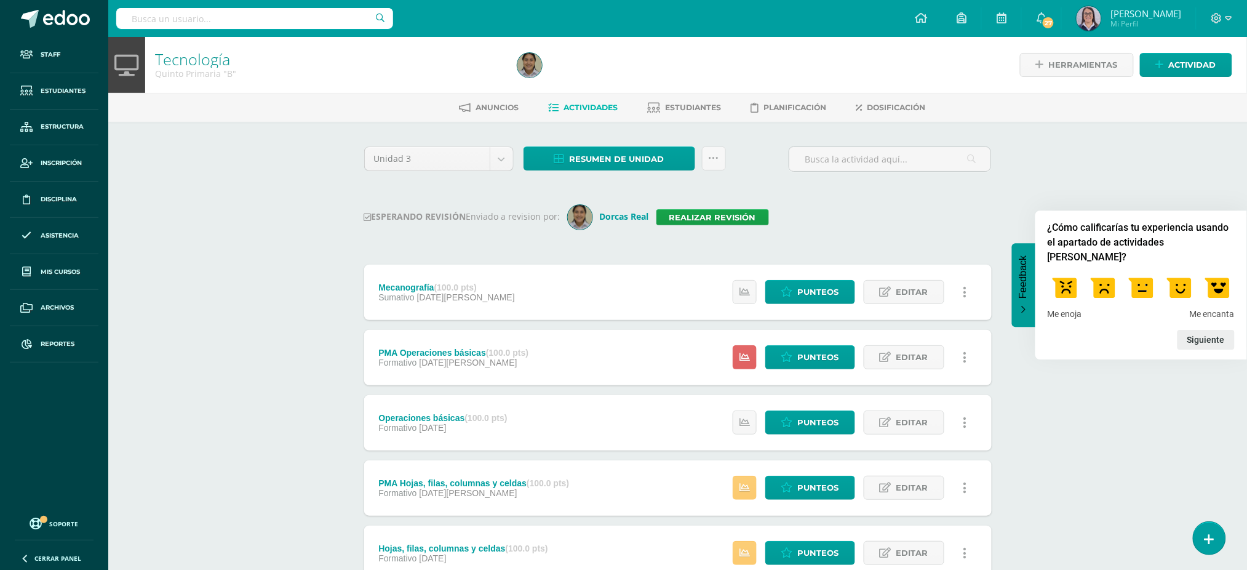
click at [246, 23] on input "text" at bounding box center [254, 18] width 277 height 21
type input "camila bautis"
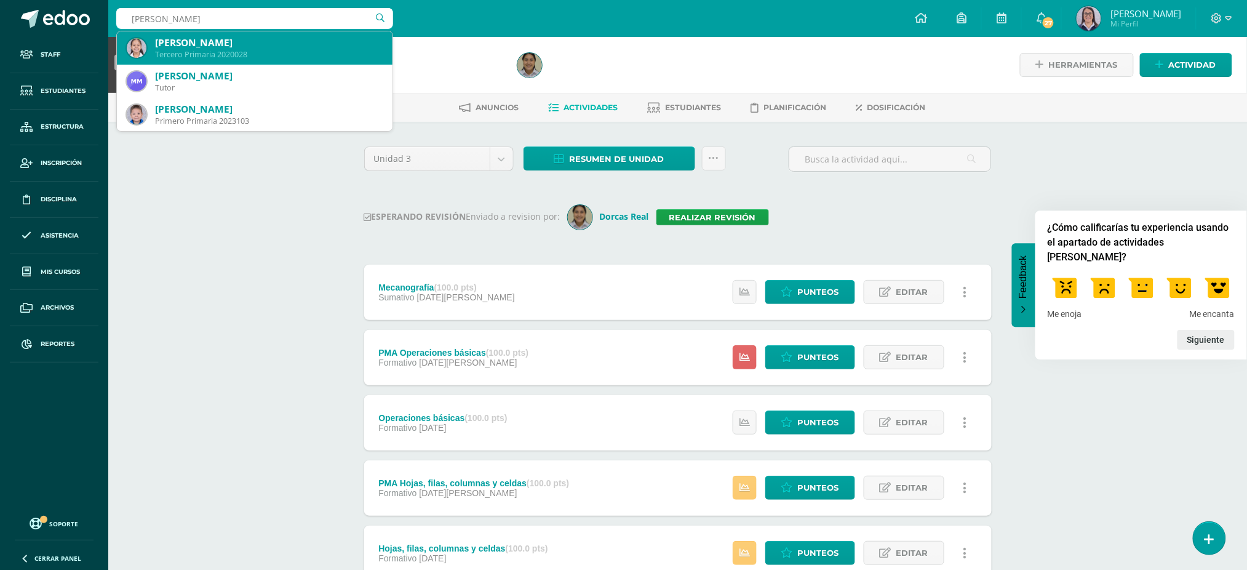
click at [227, 49] on div "Tercero Primaria 2020028" at bounding box center [269, 54] width 228 height 10
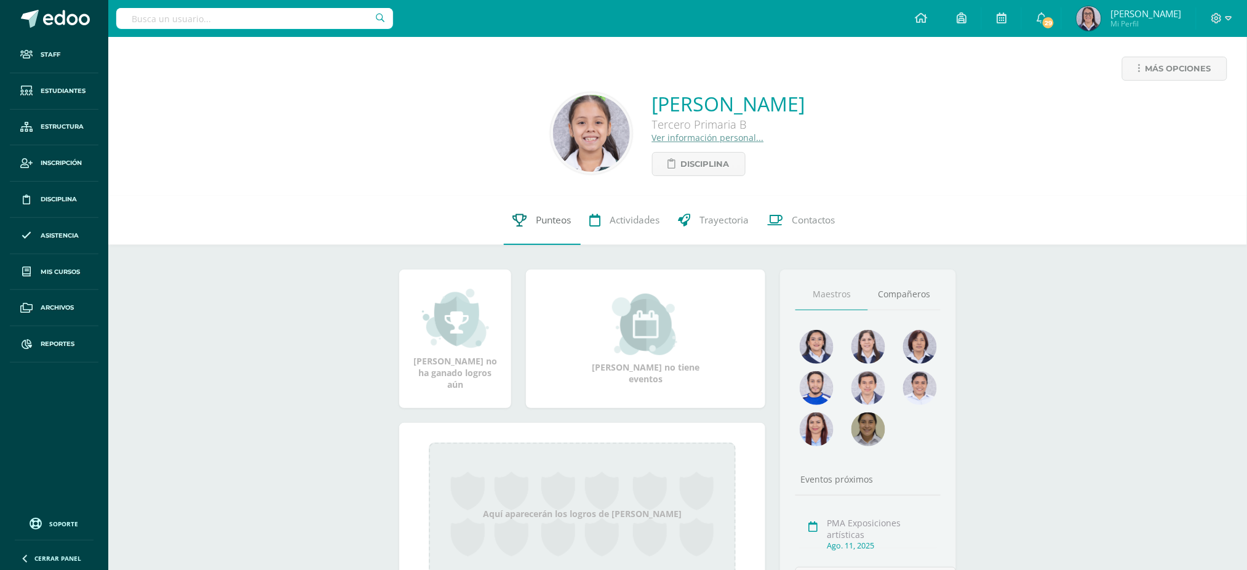
click at [550, 243] on link "Punteos" at bounding box center [542, 220] width 77 height 49
click at [549, 226] on span "Punteos" at bounding box center [554, 220] width 35 height 13
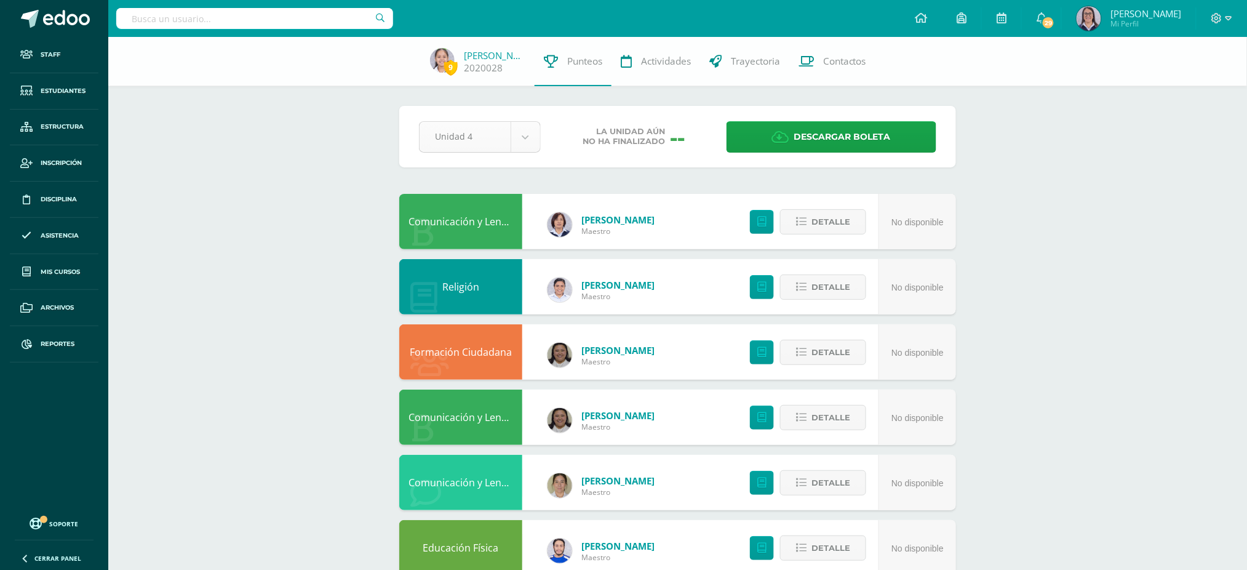
click at [513, 145] on body "Staff Estudiantes Estructura Inscripción Disciplina Asistencia Mis cursos Archi…" at bounding box center [623, 495] width 1247 height 991
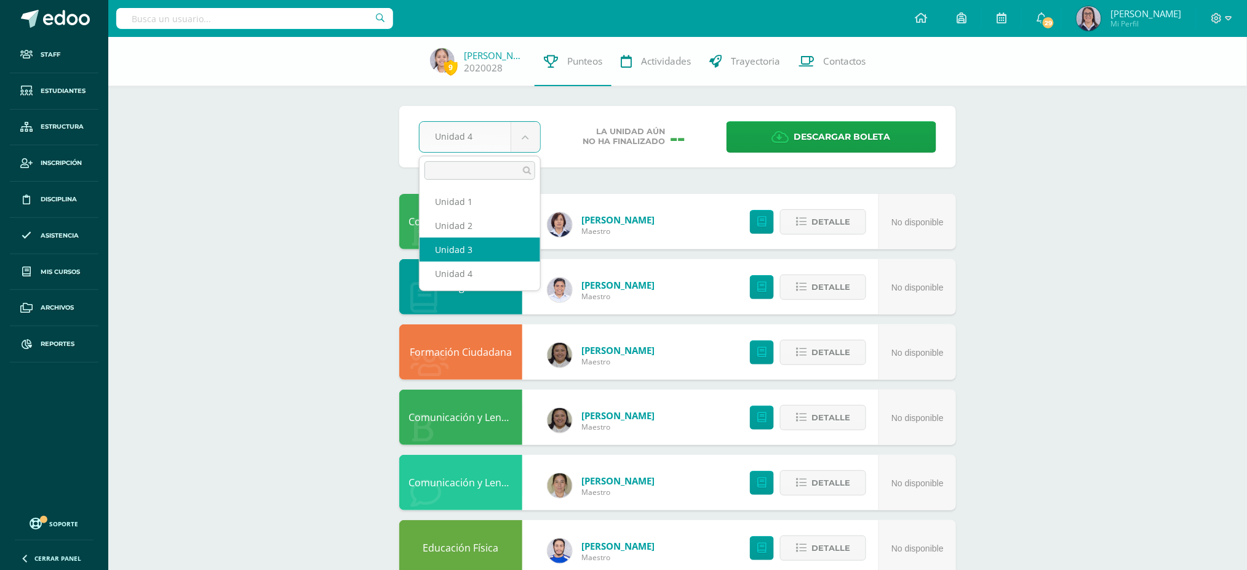
select select "Unidad 3"
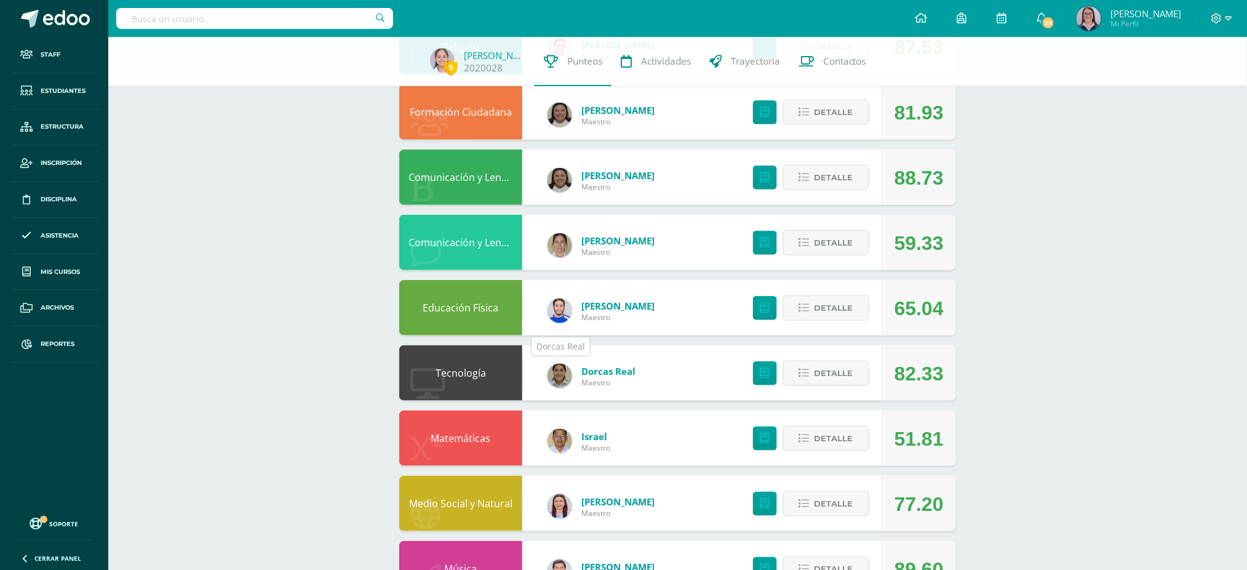
scroll to position [246, 0]
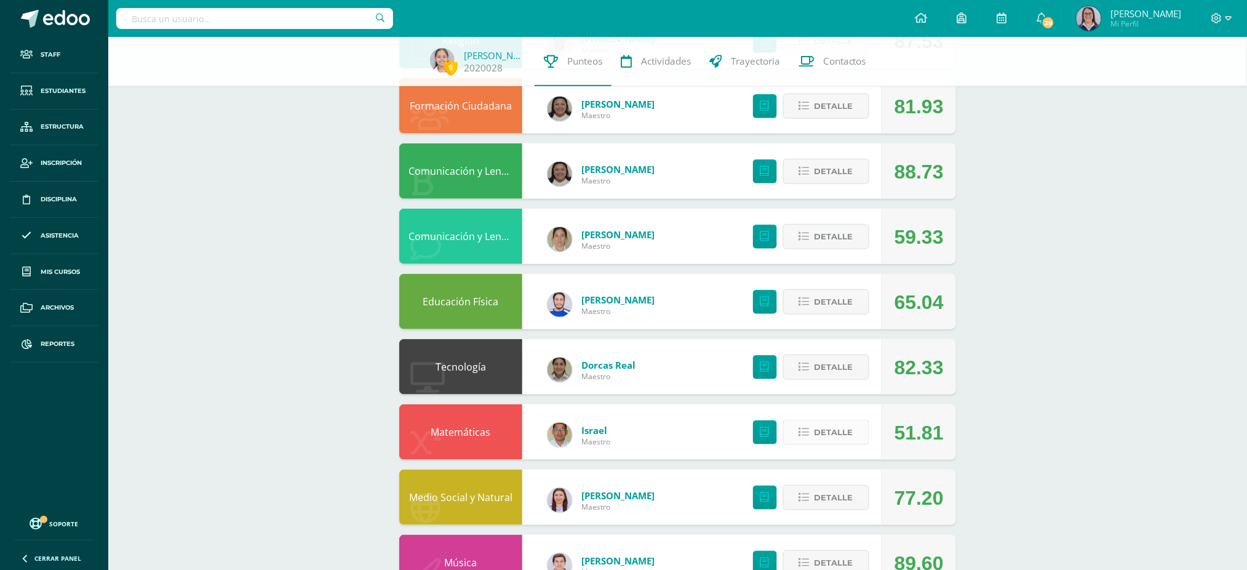
click at [838, 433] on span "Detalle" at bounding box center [834, 432] width 39 height 23
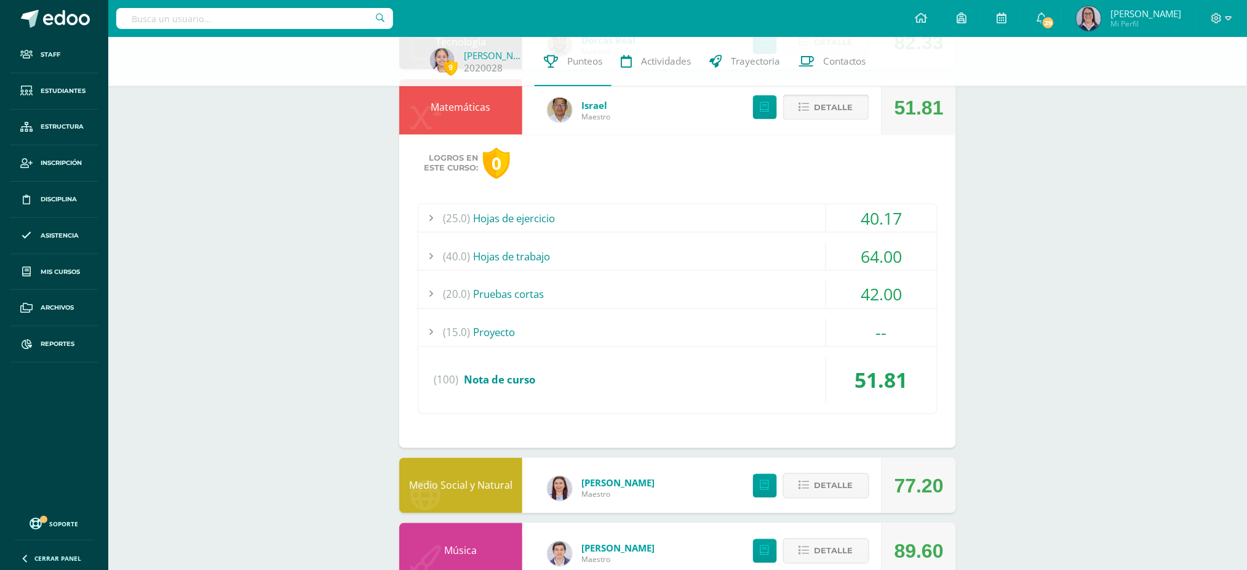
scroll to position [574, 0]
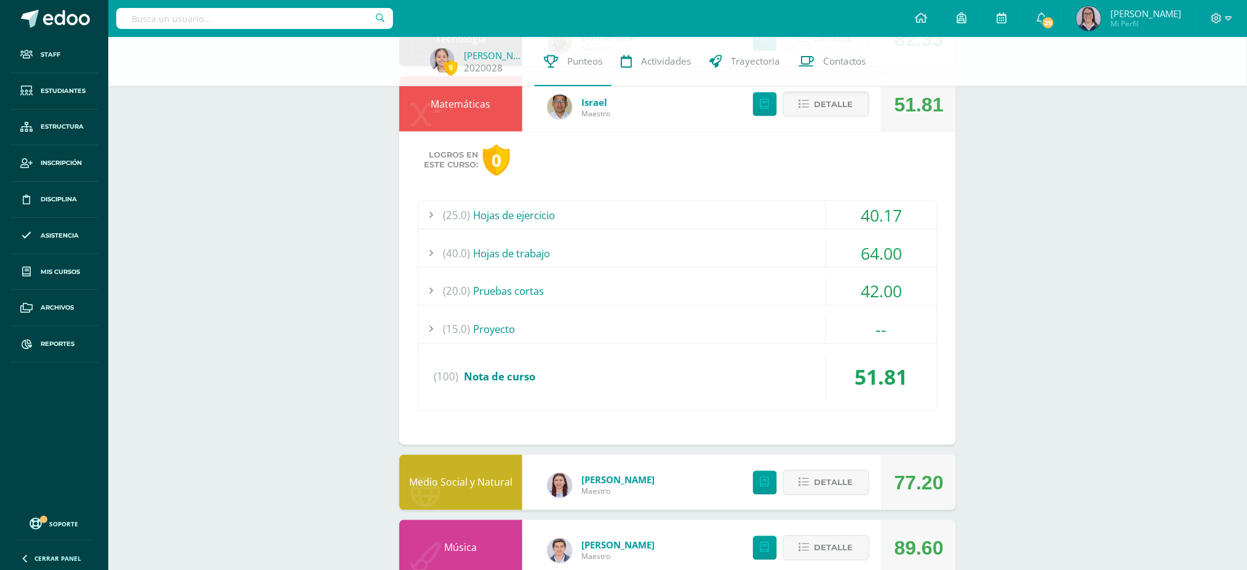
click at [634, 325] on div "(15.0) Proyecto" at bounding box center [677, 330] width 519 height 28
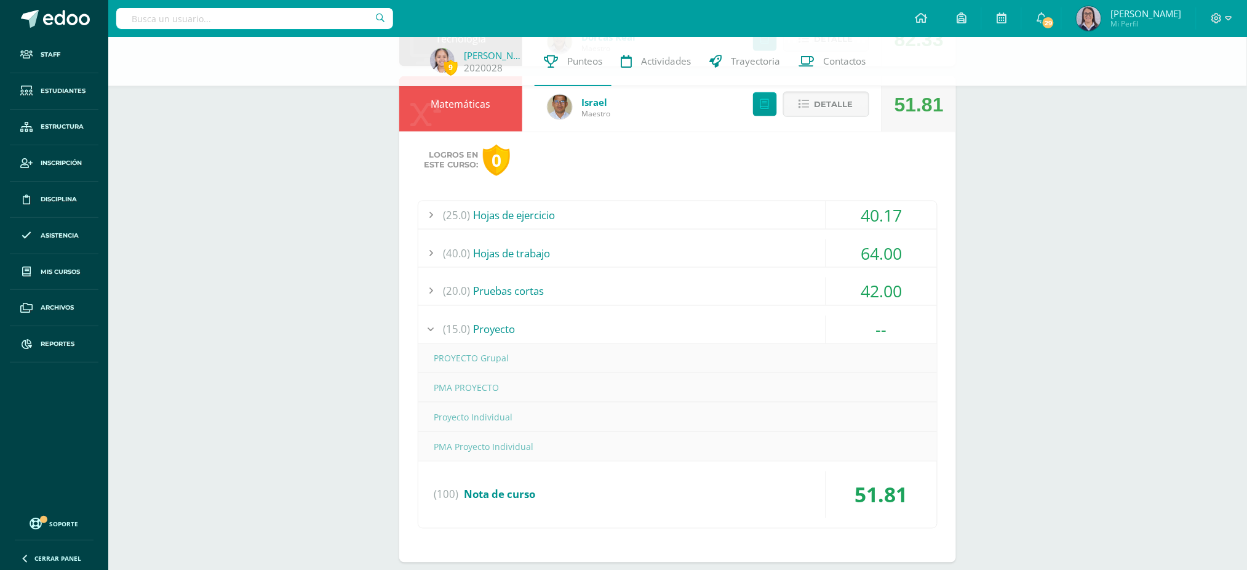
click at [634, 327] on div "(15.0) Proyecto" at bounding box center [677, 330] width 519 height 28
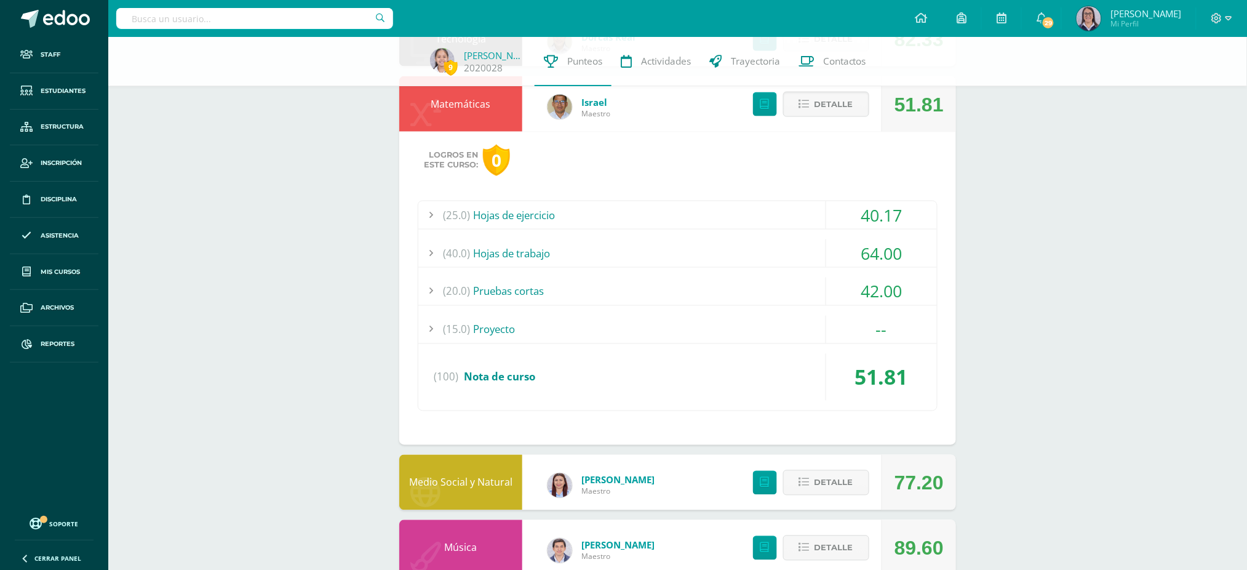
click at [628, 294] on div "(20.0) Pruebas cortas" at bounding box center [677, 291] width 519 height 28
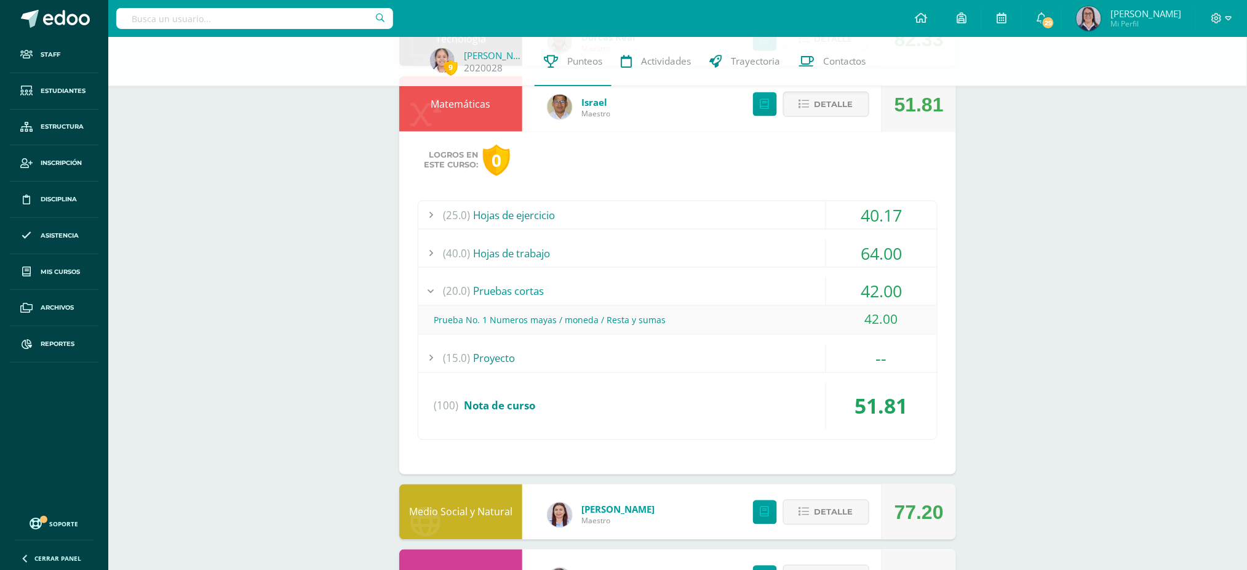
click at [498, 257] on div "(40.0) Hojas de trabajo" at bounding box center [677, 253] width 519 height 28
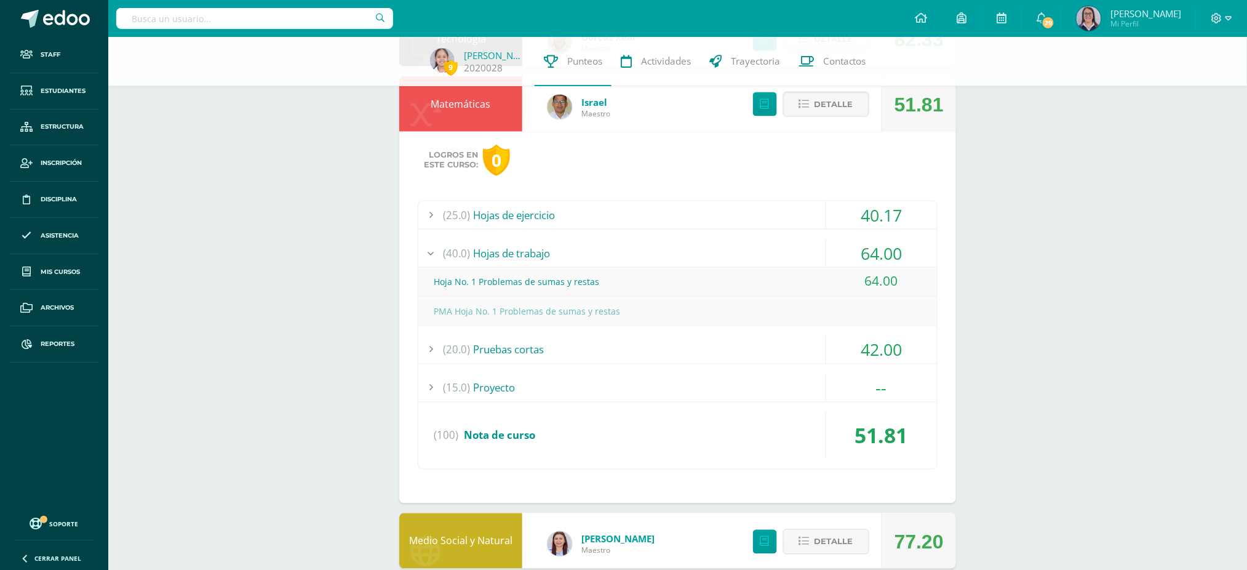
click at [741, 205] on div "(25.0) Hojas de ejercicio" at bounding box center [677, 215] width 519 height 28
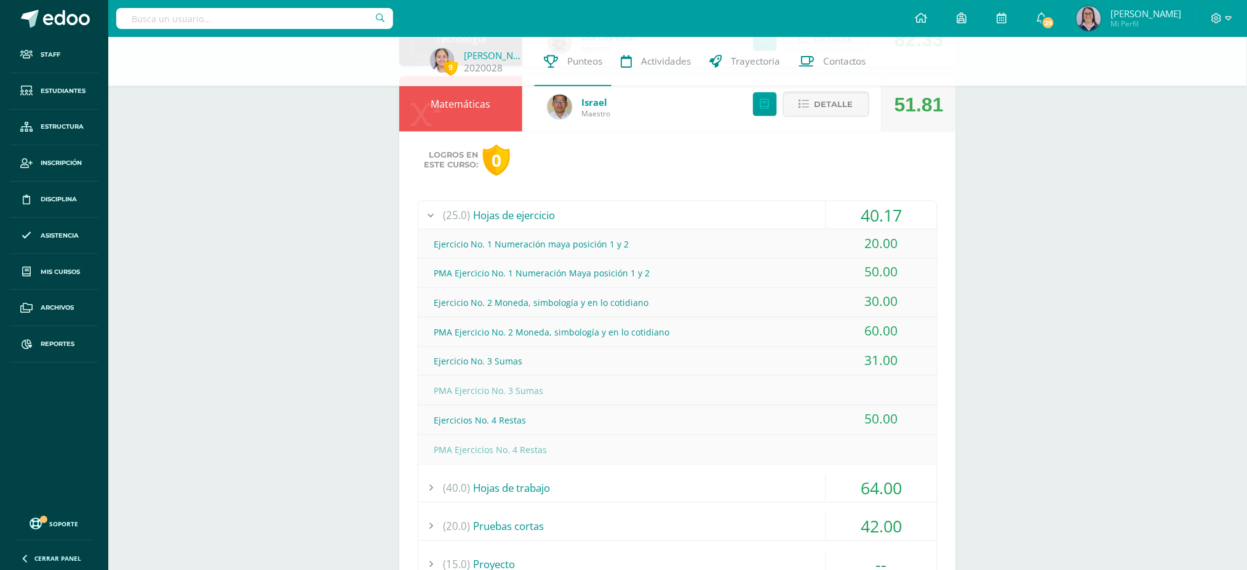
drag, startPoint x: 557, startPoint y: 265, endPoint x: 614, endPoint y: 273, distance: 57.8
click at [614, 273] on div "PMA Ejercicio No. 1 Numeración Maya posición 1 y 2" at bounding box center [677, 274] width 519 height 28
drag, startPoint x: 488, startPoint y: 329, endPoint x: 804, endPoint y: 341, distance: 315.9
click at [804, 341] on div "PMA Ejercicio No. 2 Moneda, simbología y en lo cotidiano" at bounding box center [677, 333] width 519 height 28
drag, startPoint x: 476, startPoint y: 389, endPoint x: 569, endPoint y: 383, distance: 92.5
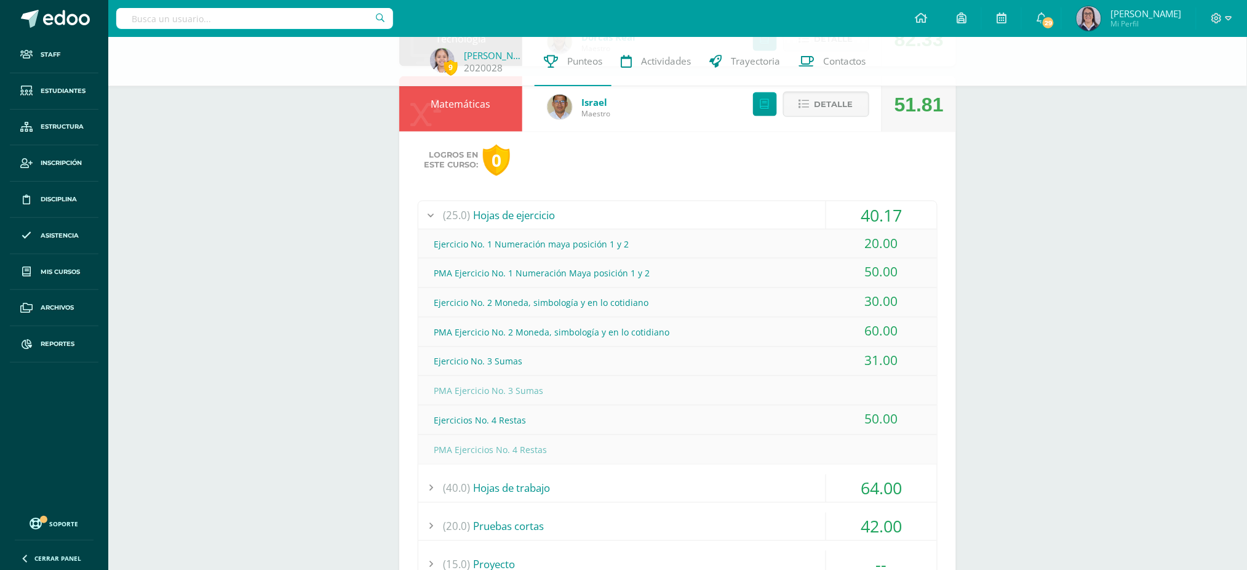
click at [569, 383] on div "PMA Ejercicio No. 3 Sumas" at bounding box center [677, 391] width 519 height 28
click at [473, 353] on div "Ejercicio No. 3 Sumas" at bounding box center [677, 362] width 519 height 28
drag, startPoint x: 463, startPoint y: 388, endPoint x: 889, endPoint y: 389, distance: 426.4
click at [889, 389] on div "PMA Ejercicio No. 3 Sumas" at bounding box center [677, 391] width 519 height 28
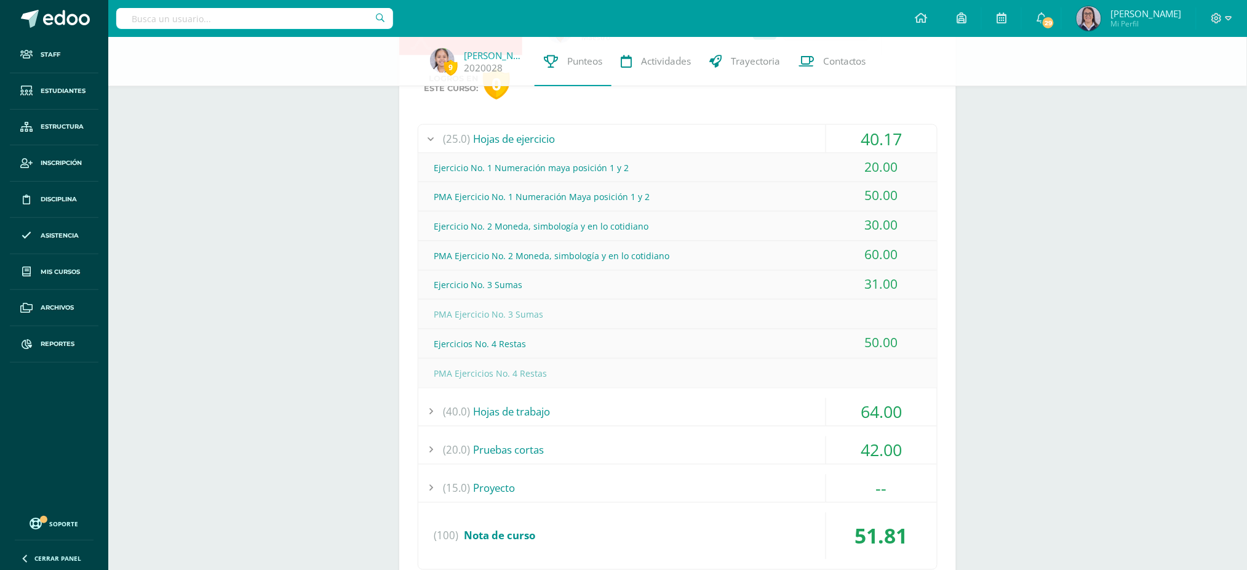
scroll to position [656, 0]
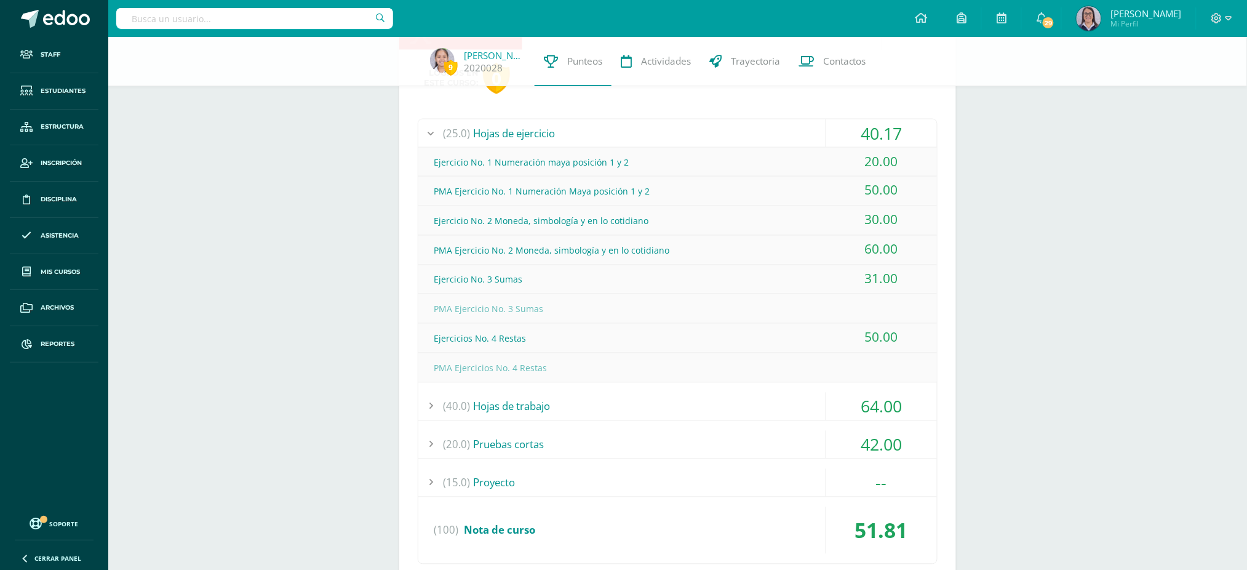
drag, startPoint x: 453, startPoint y: 361, endPoint x: 887, endPoint y: 378, distance: 433.5
click at [887, 378] on div "PMA Ejercicios No. 4 Restas" at bounding box center [677, 368] width 519 height 28
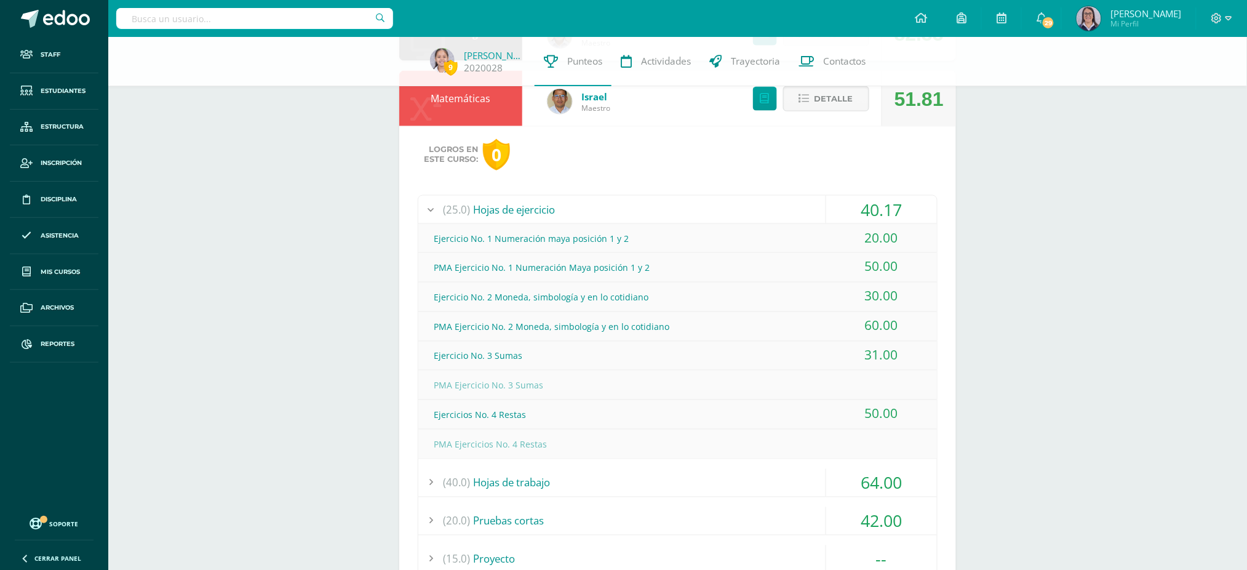
scroll to position [574, 0]
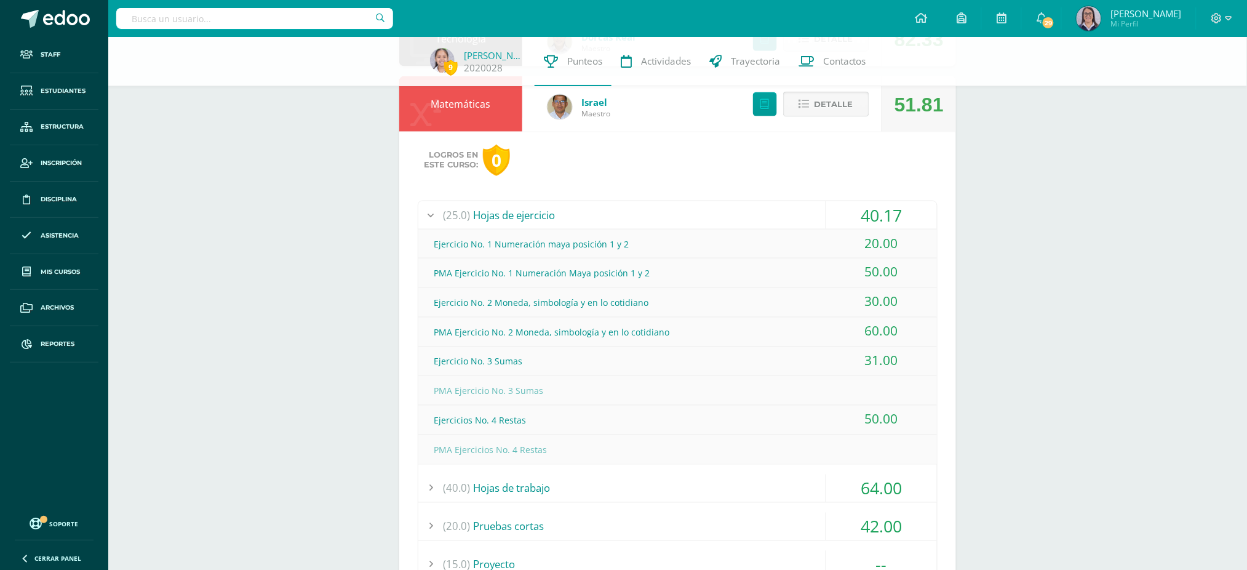
click at [845, 106] on span "Detalle" at bounding box center [834, 104] width 39 height 23
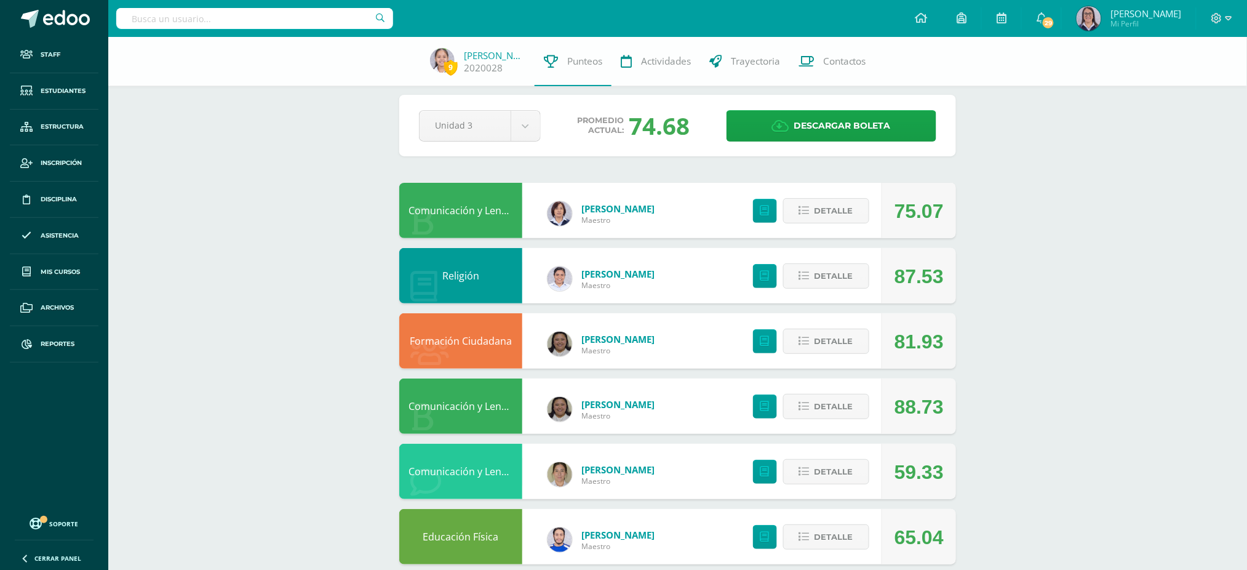
scroll to position [0, 0]
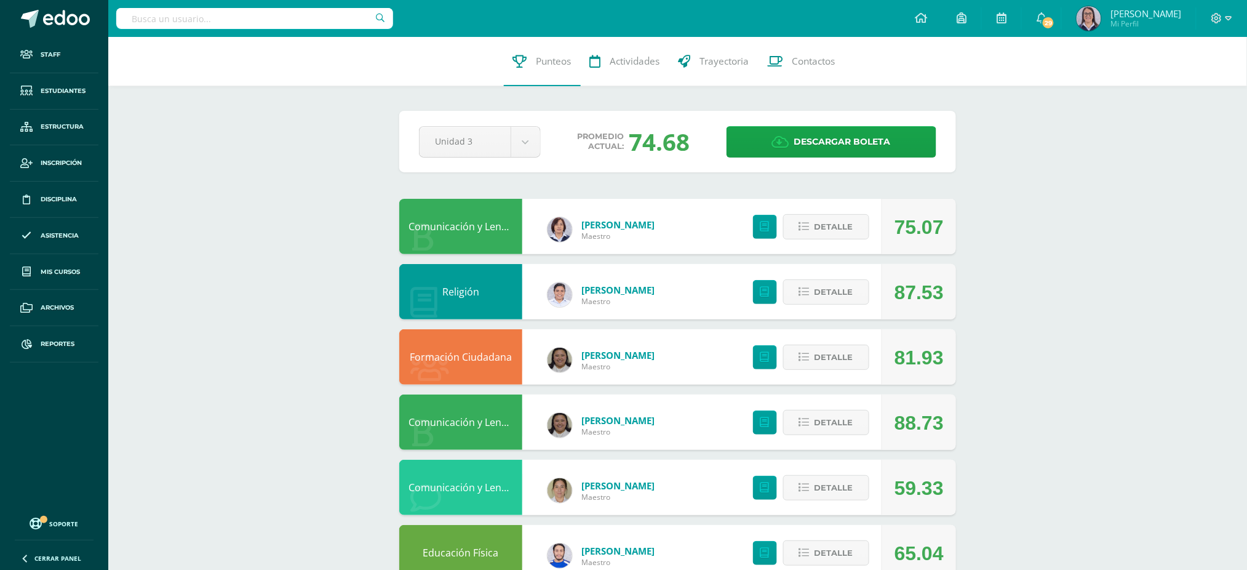
click at [233, 135] on div "9 Valeria Bautista 2020028 Punteos Actividades Trayectoria Contactos Pendiente …" at bounding box center [677, 516] width 1139 height 959
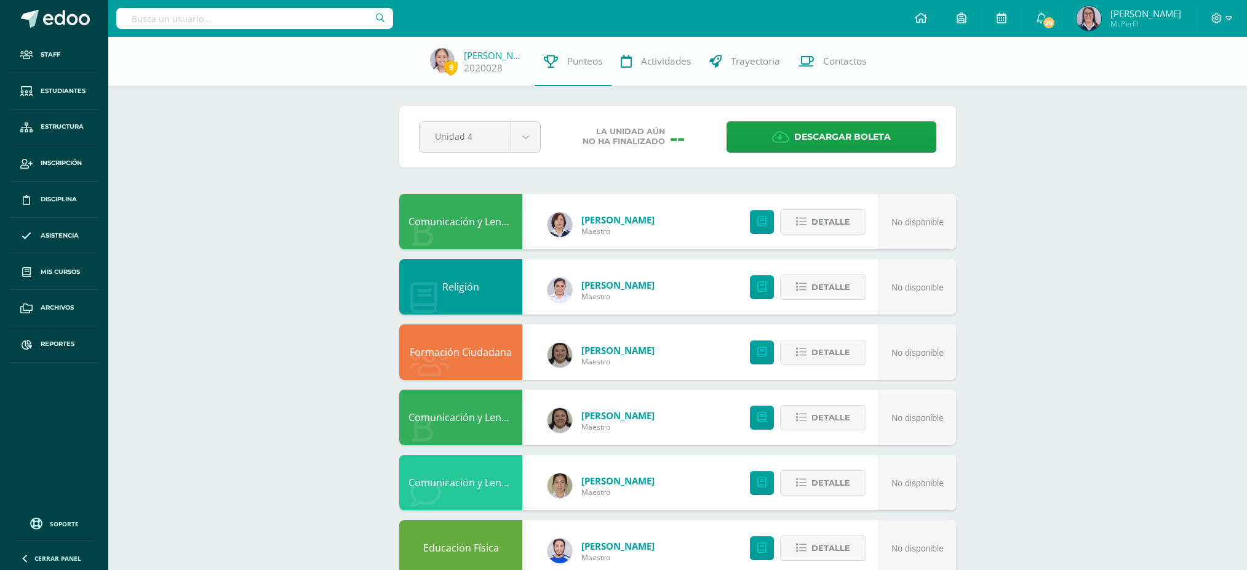
select select "Unidad 3"
click at [477, 58] on link "[PERSON_NAME]" at bounding box center [495, 55] width 62 height 12
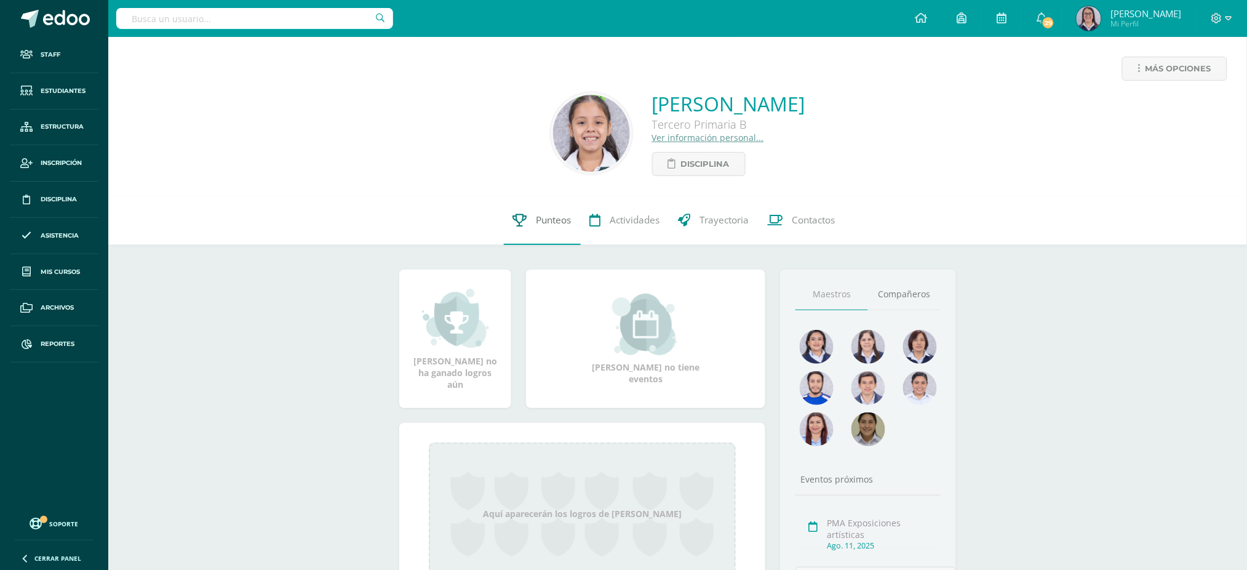
click at [536, 202] on link "Punteos" at bounding box center [542, 220] width 77 height 49
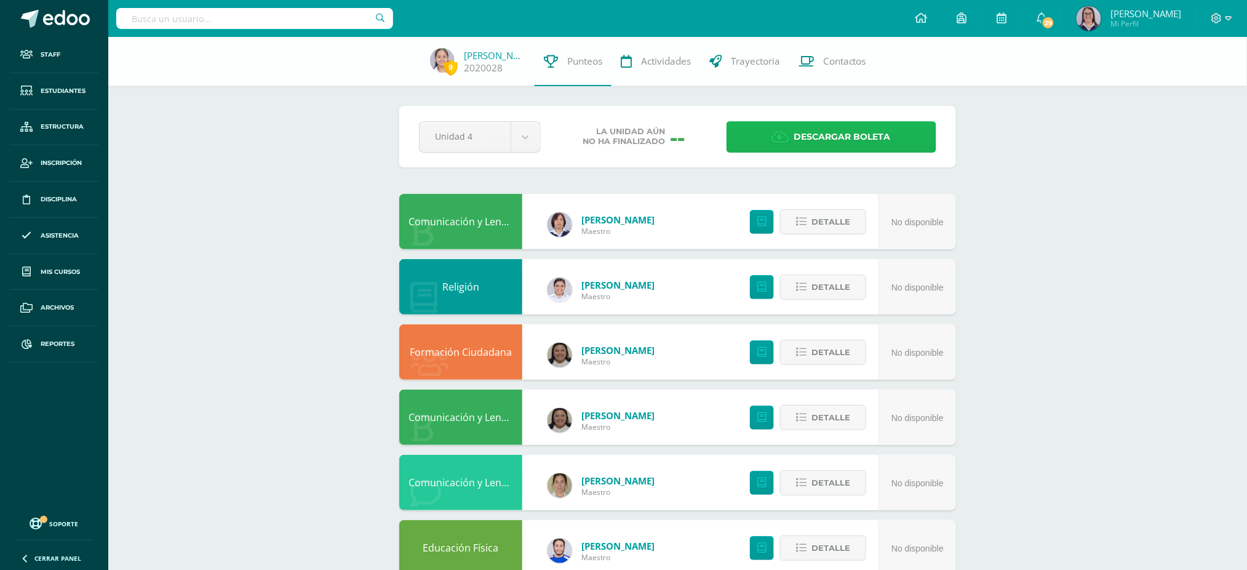
click at [754, 131] on link "Descargar boleta" at bounding box center [832, 136] width 210 height 31
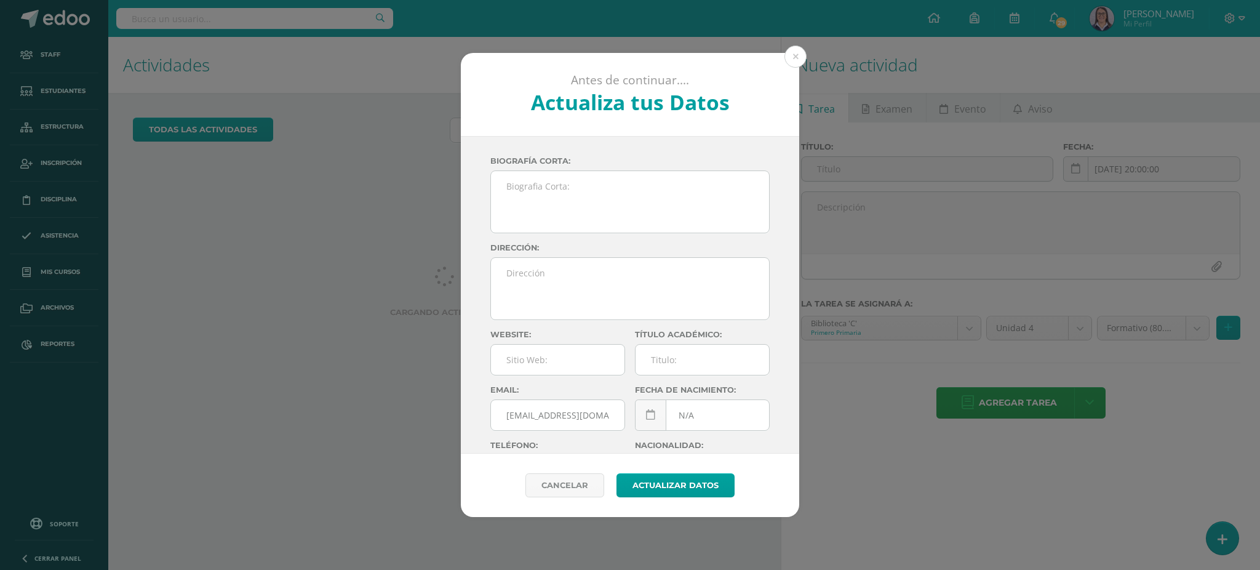
click at [791, 55] on button at bounding box center [795, 57] width 22 height 22
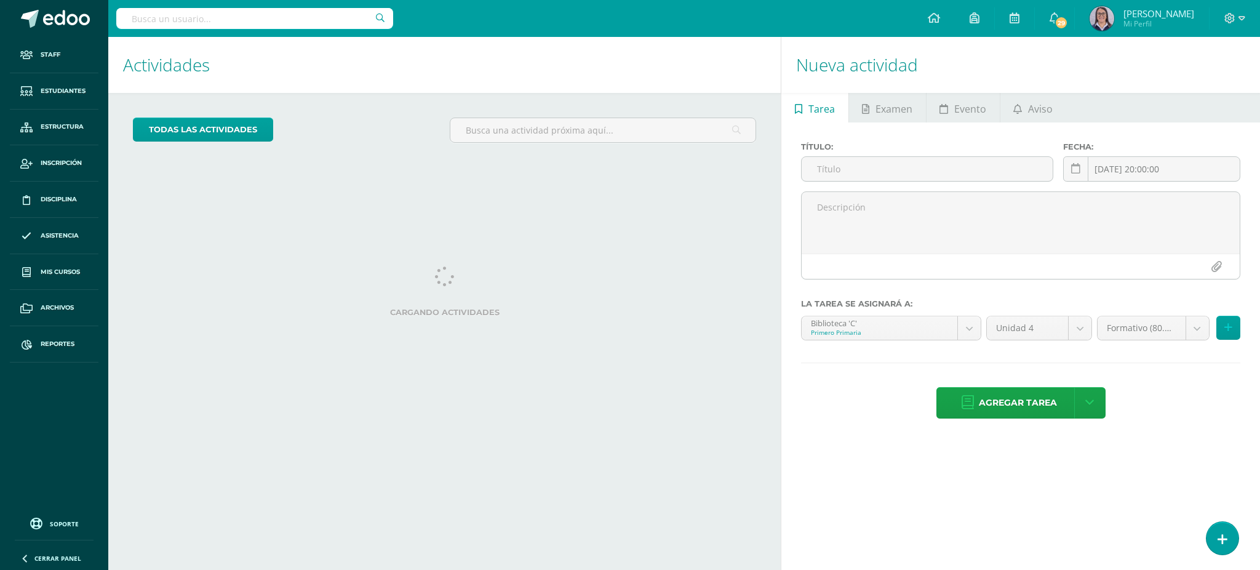
click at [294, 20] on input "text" at bounding box center [254, 18] width 277 height 21
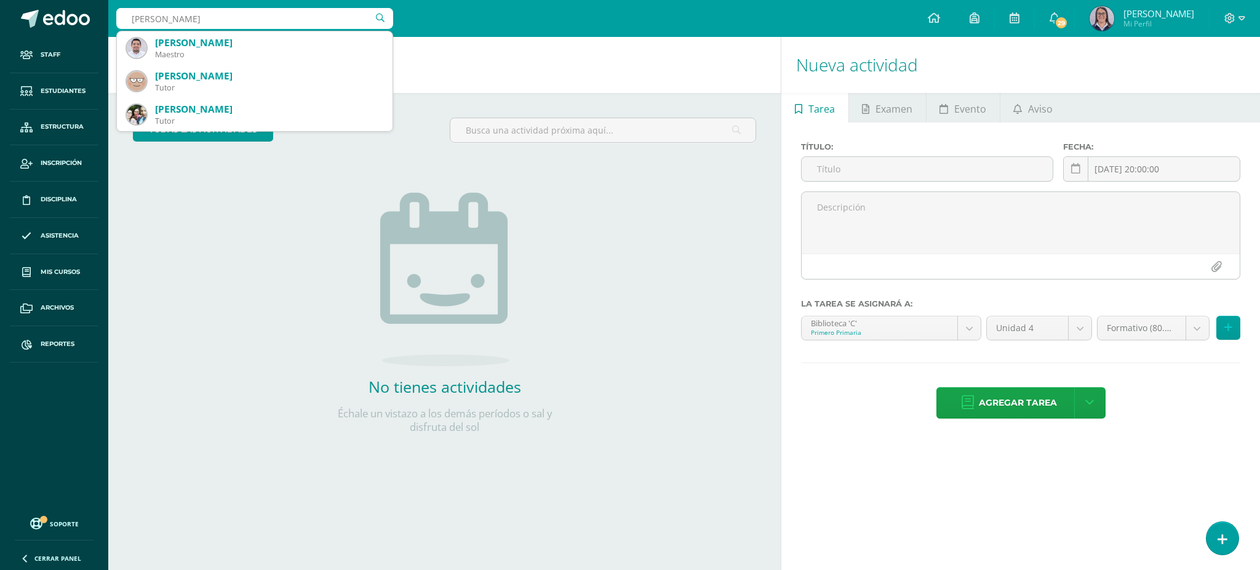
type input "mateo mon"
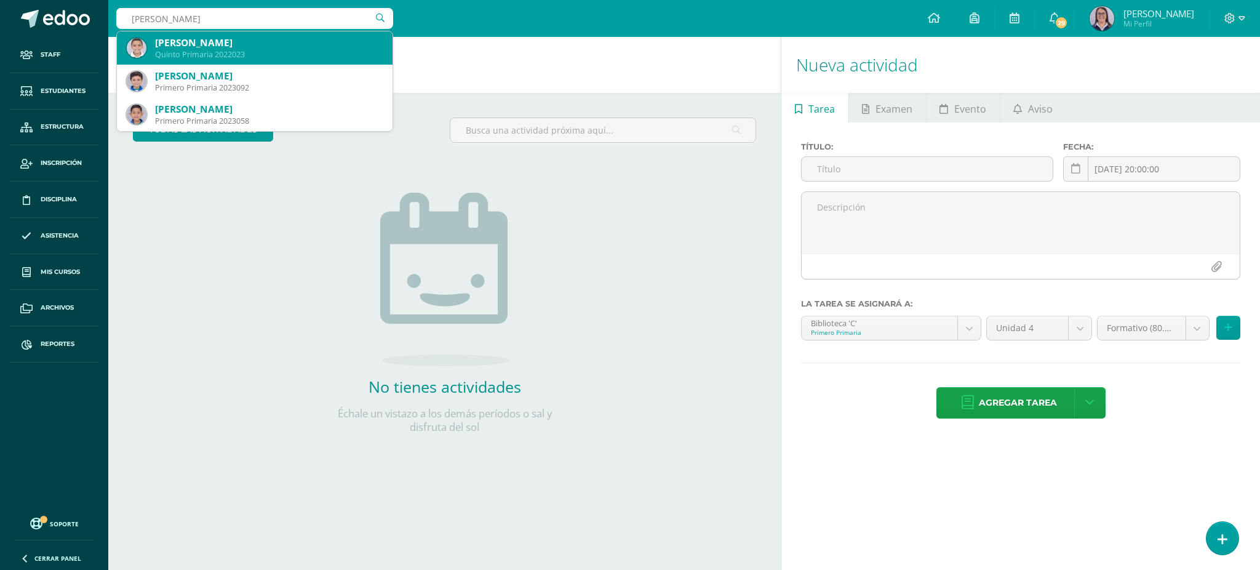
click at [239, 60] on div "Mateo Monzón Asturias Quinto Primaria 2022023" at bounding box center [255, 47] width 256 height 33
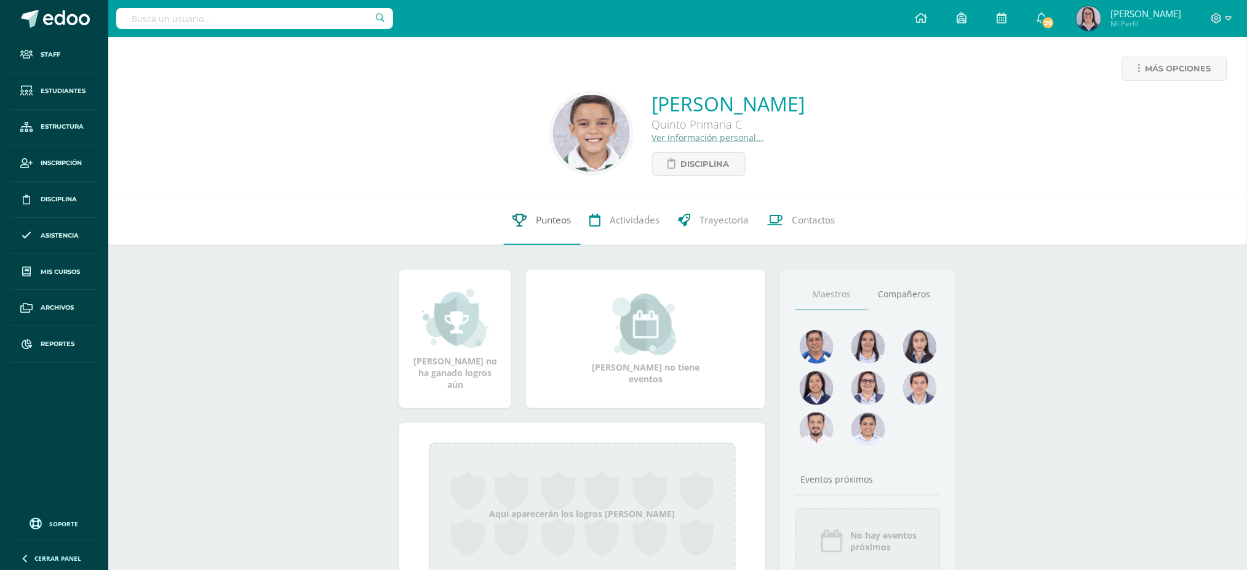
click at [537, 220] on span "Punteos" at bounding box center [554, 220] width 35 height 13
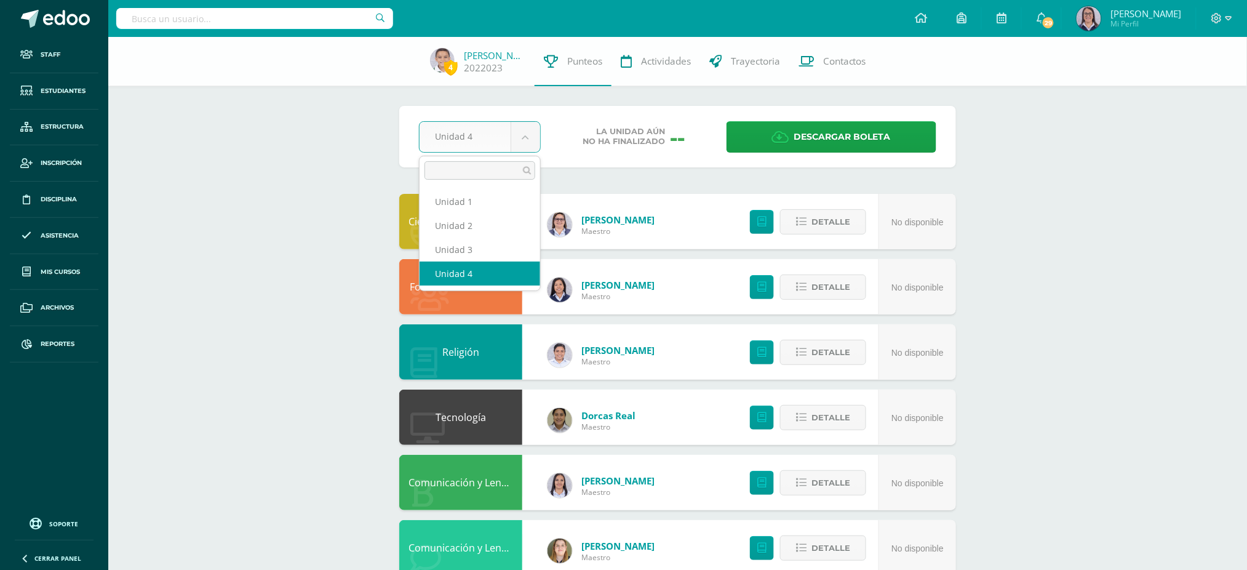
click at [490, 133] on body "Staff Estudiantes Estructura Inscripción Disciplina Asistencia Mis cursos Archi…" at bounding box center [623, 561] width 1247 height 1122
select select "Unidad 3"
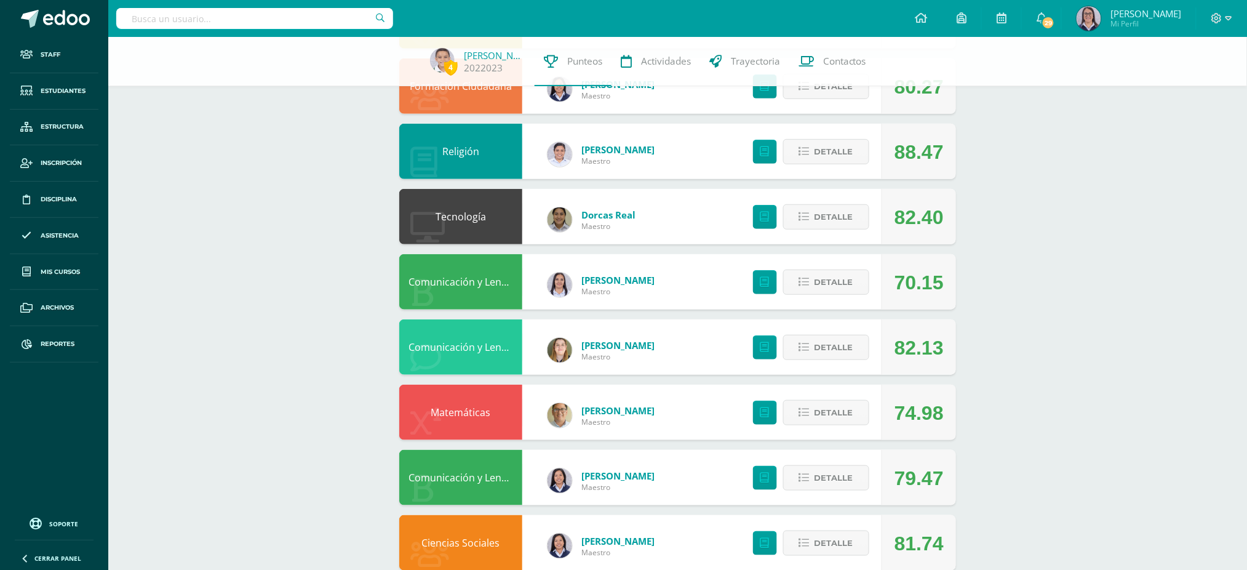
scroll to position [246, 0]
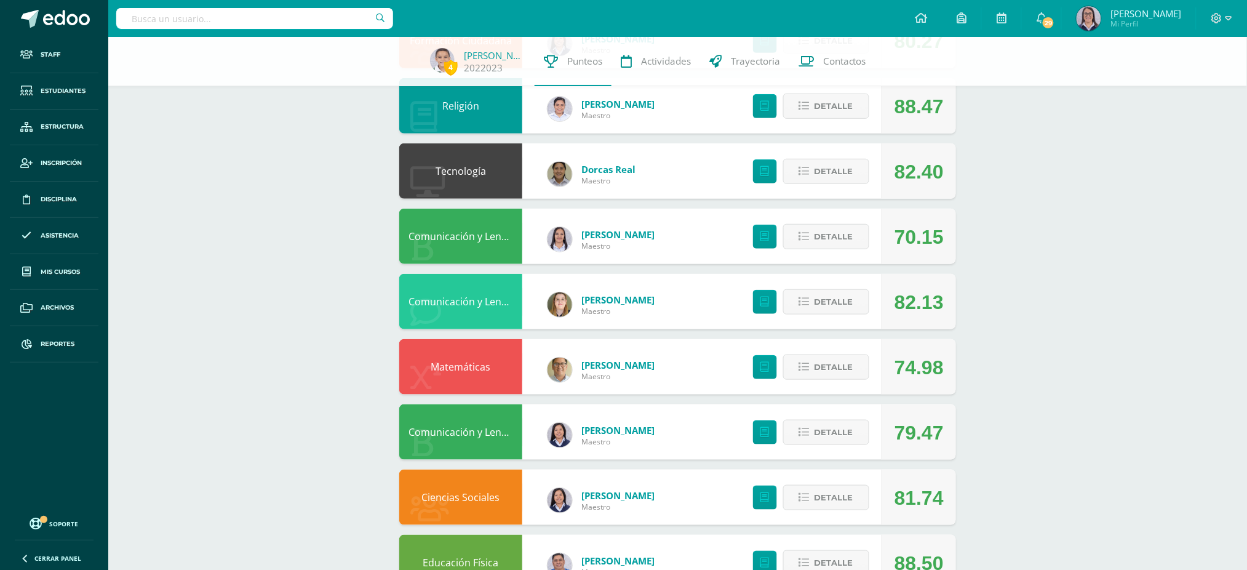
click at [783, 357] on div "Detalle" at bounding box center [808, 366] width 147 height 55
click at [786, 369] on button "Detalle" at bounding box center [826, 366] width 86 height 25
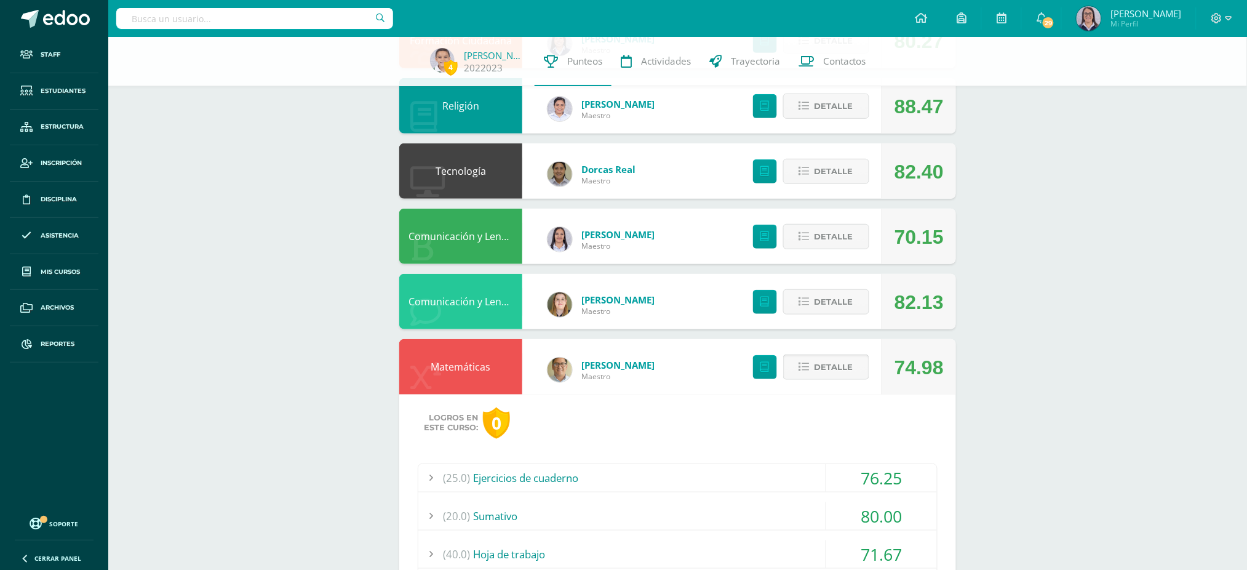
click at [852, 359] on span "Detalle" at bounding box center [834, 367] width 39 height 23
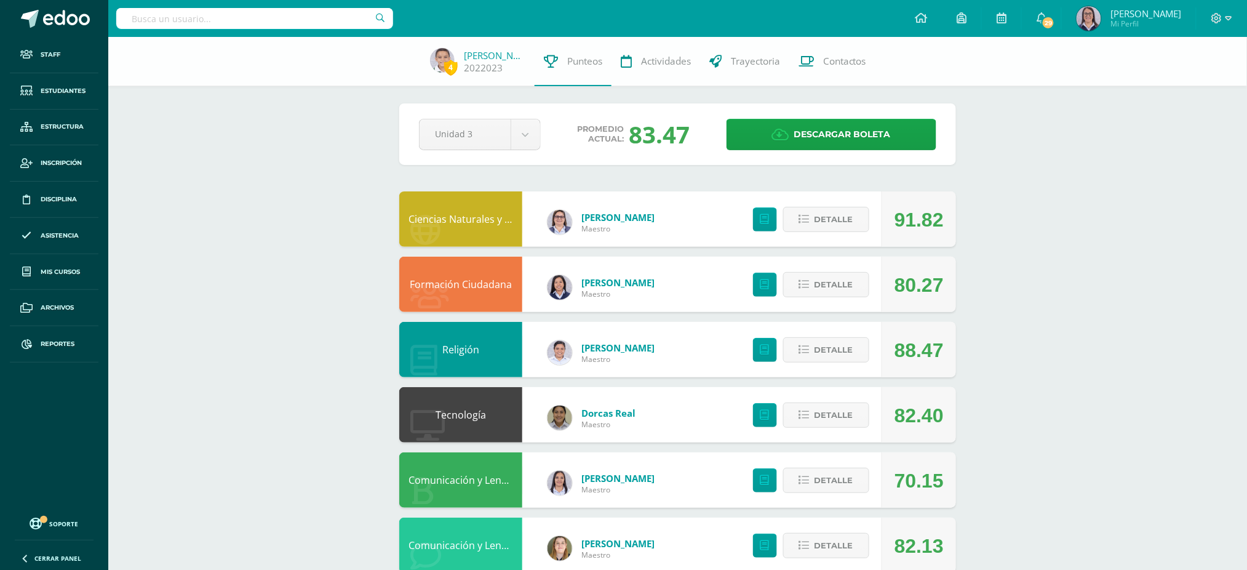
scroll to position [0, 0]
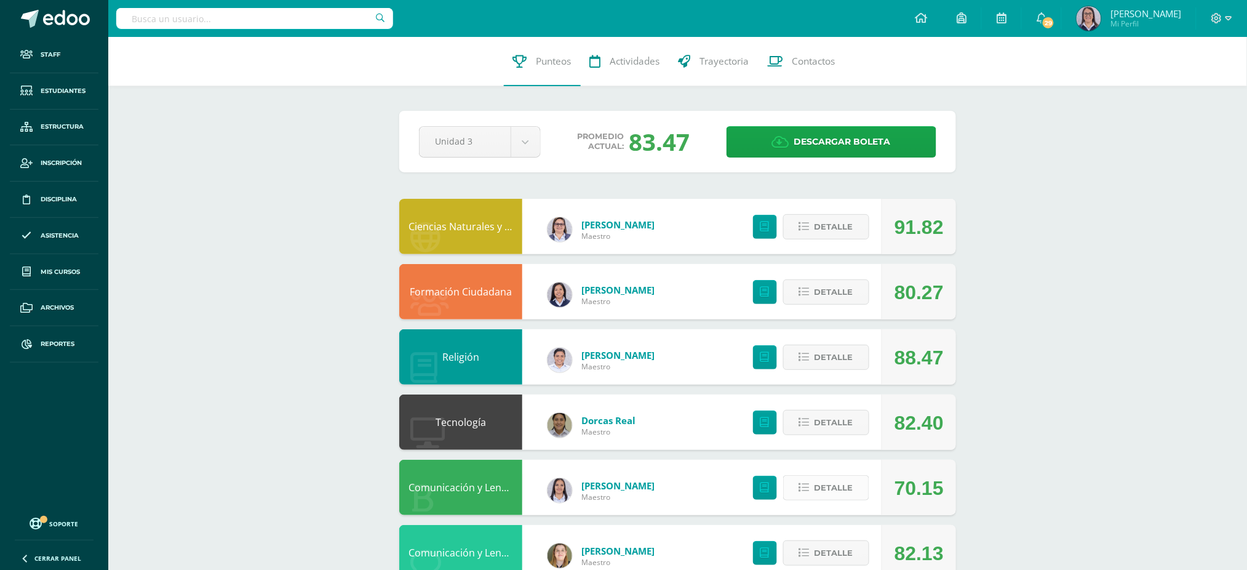
click at [855, 480] on button "Detalle" at bounding box center [826, 487] width 86 height 25
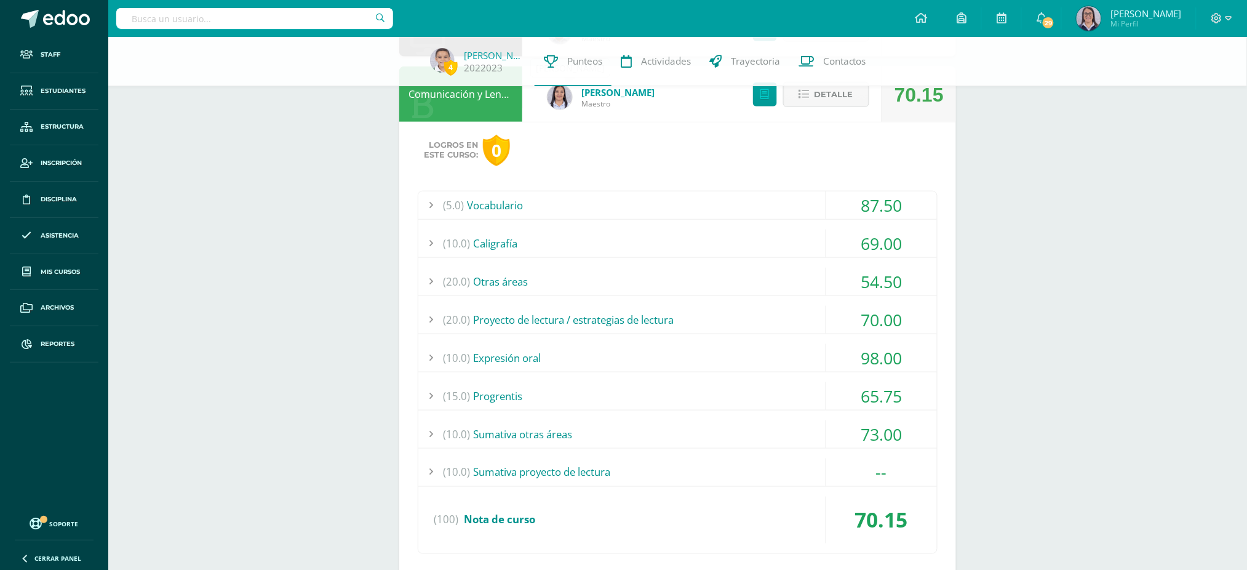
scroll to position [410, 0]
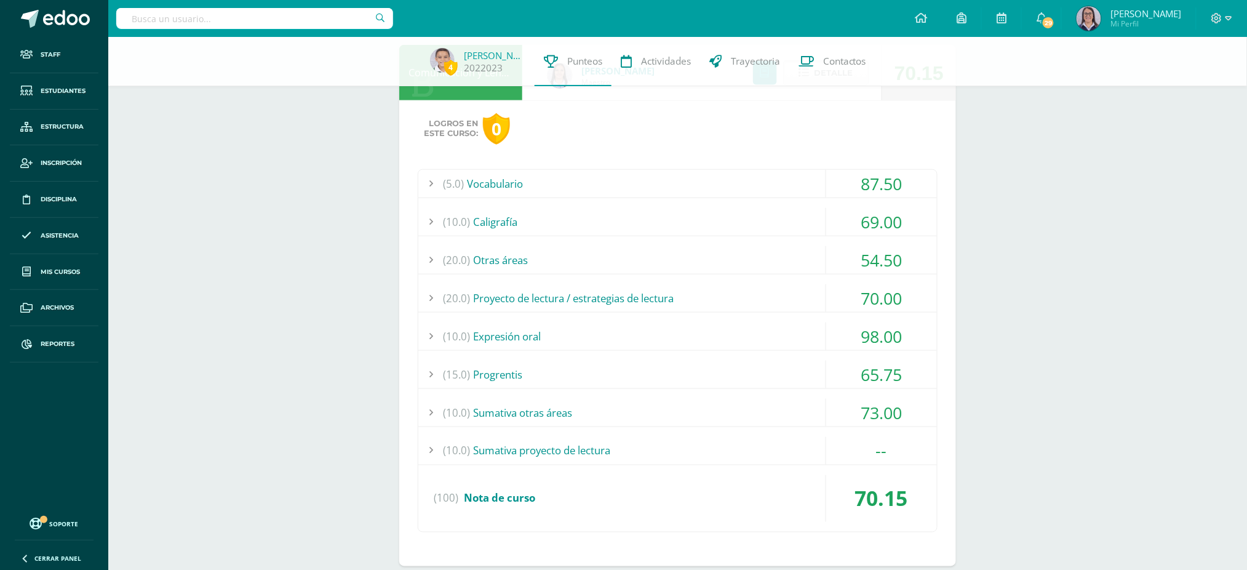
click at [732, 250] on div "(20.0) Otras áreas" at bounding box center [677, 260] width 519 height 28
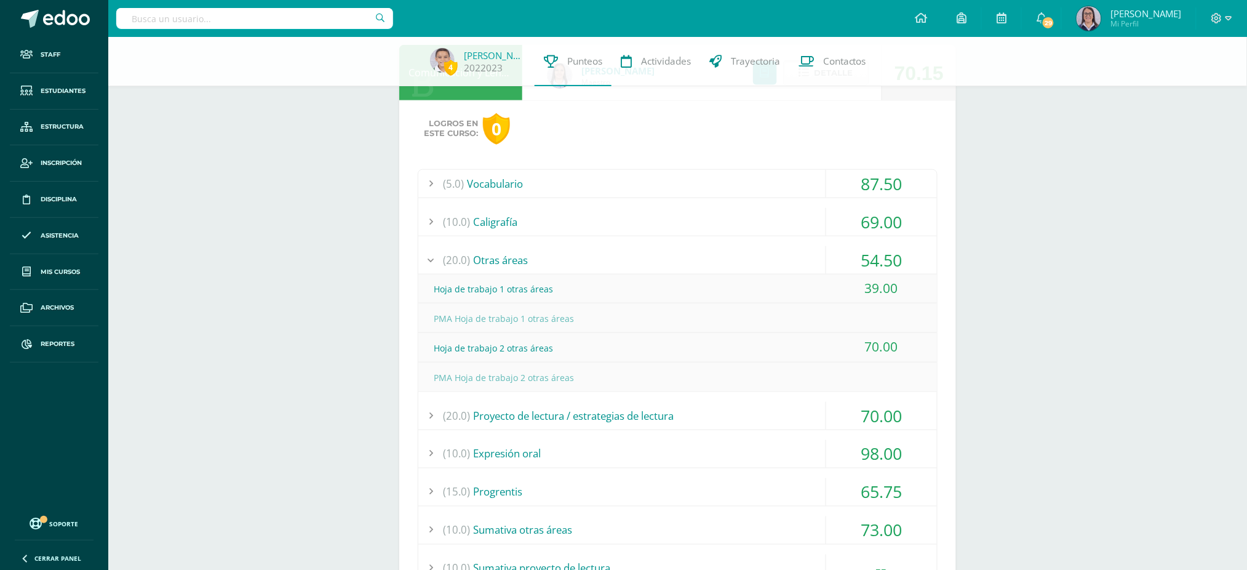
click at [727, 259] on div "(20.0) Otras áreas" at bounding box center [677, 260] width 519 height 28
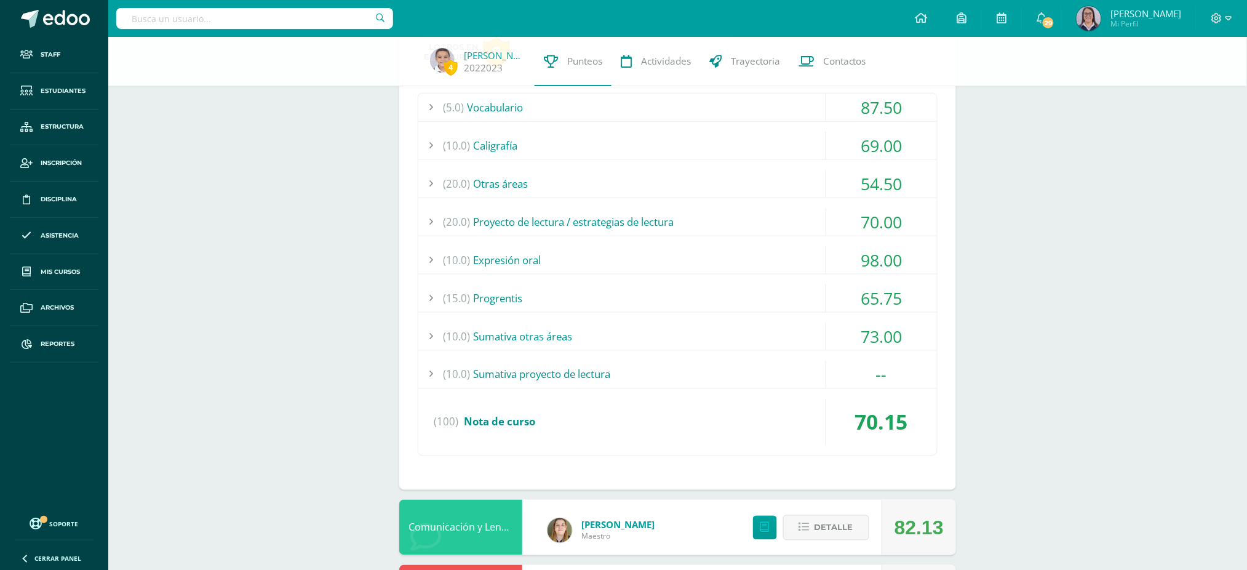
scroll to position [492, 0]
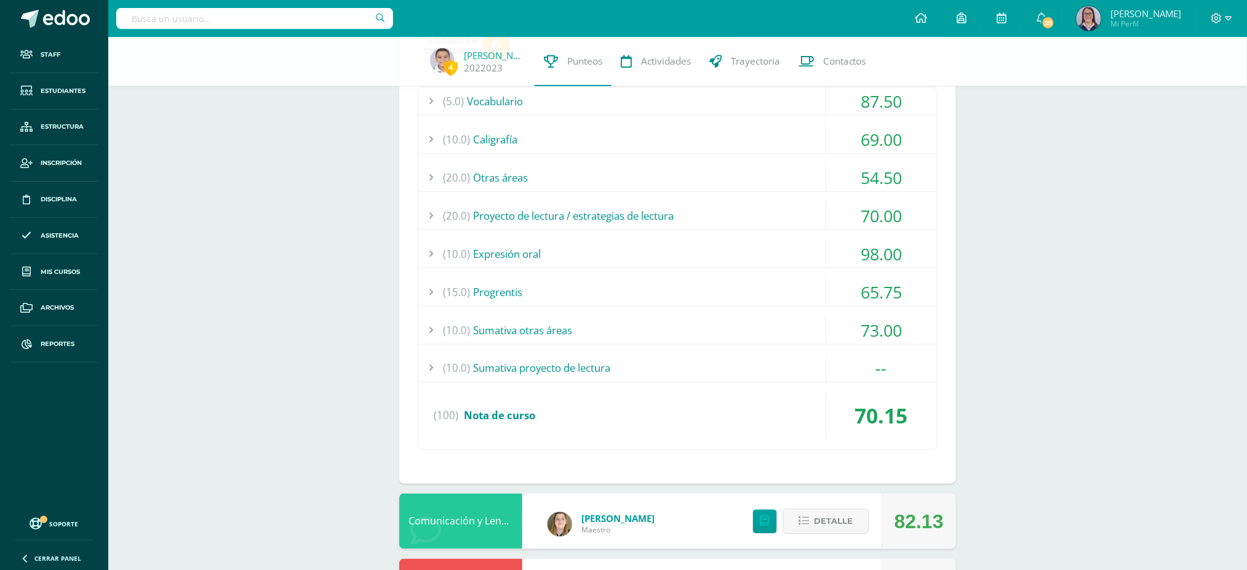
click at [615, 293] on div "(15.0) Progrentis" at bounding box center [677, 292] width 519 height 28
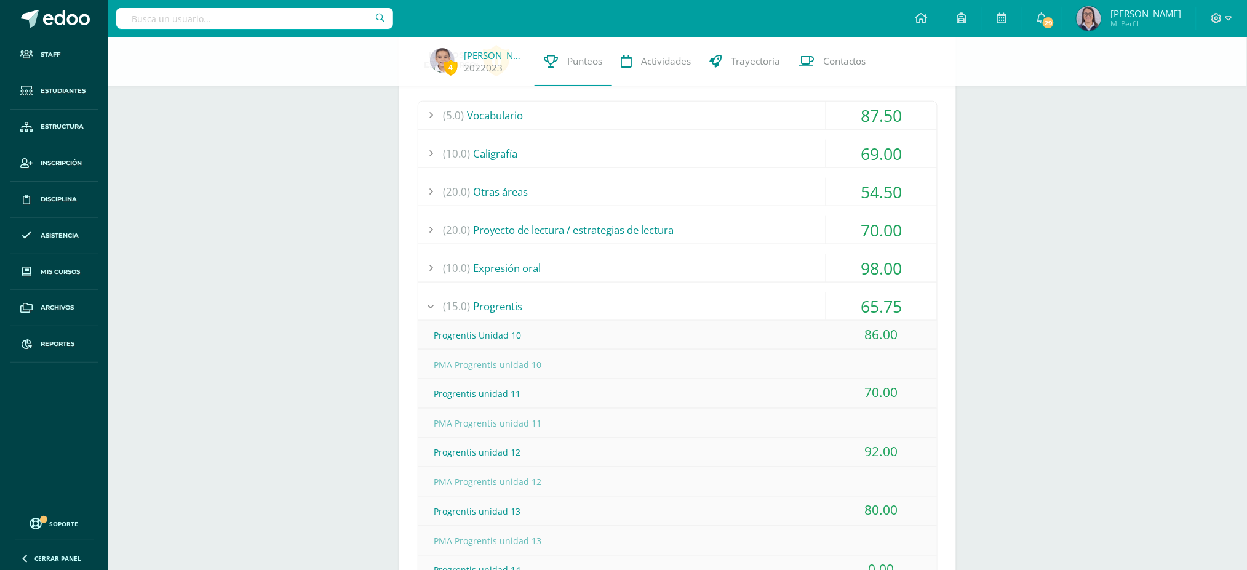
scroll to position [328, 0]
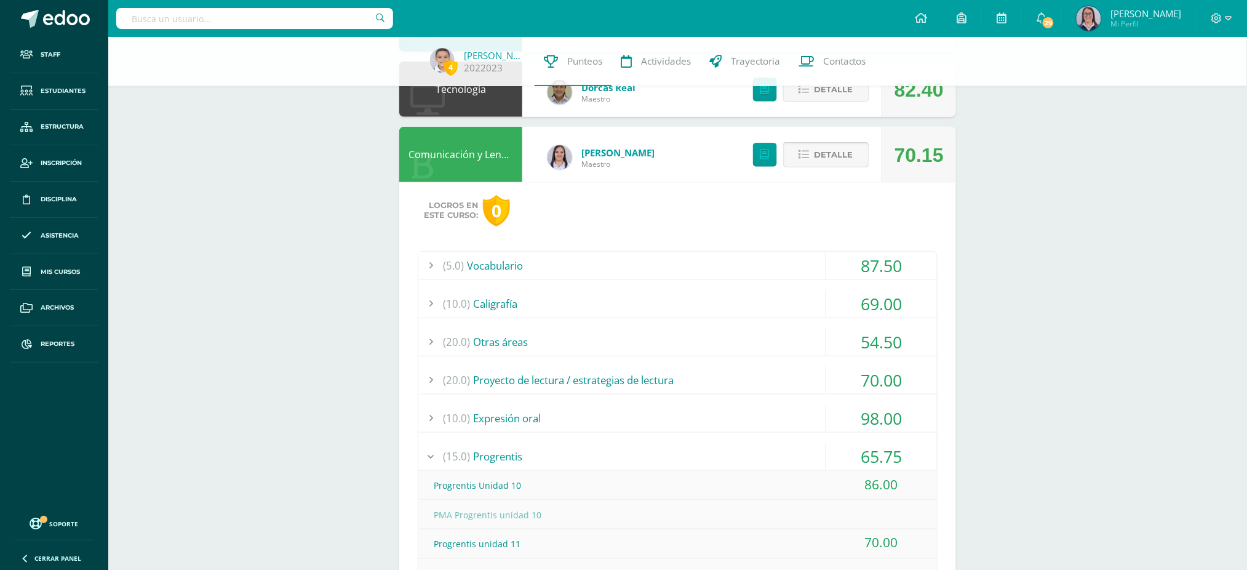
click at [817, 156] on span "Detalle" at bounding box center [834, 154] width 39 height 23
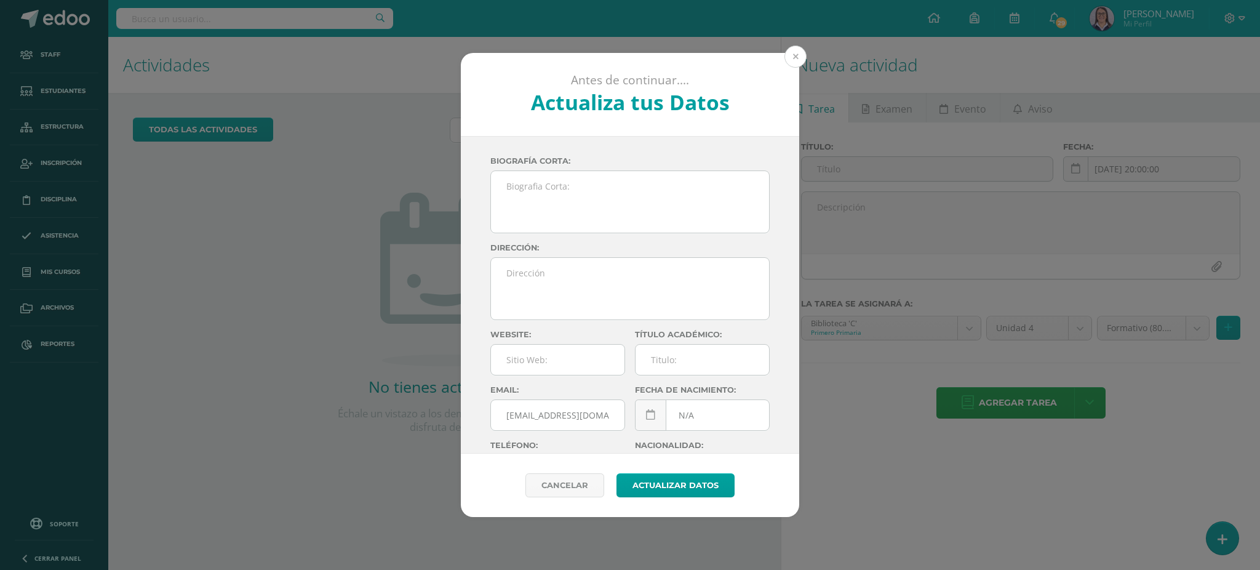
click at [791, 55] on button at bounding box center [795, 57] width 22 height 22
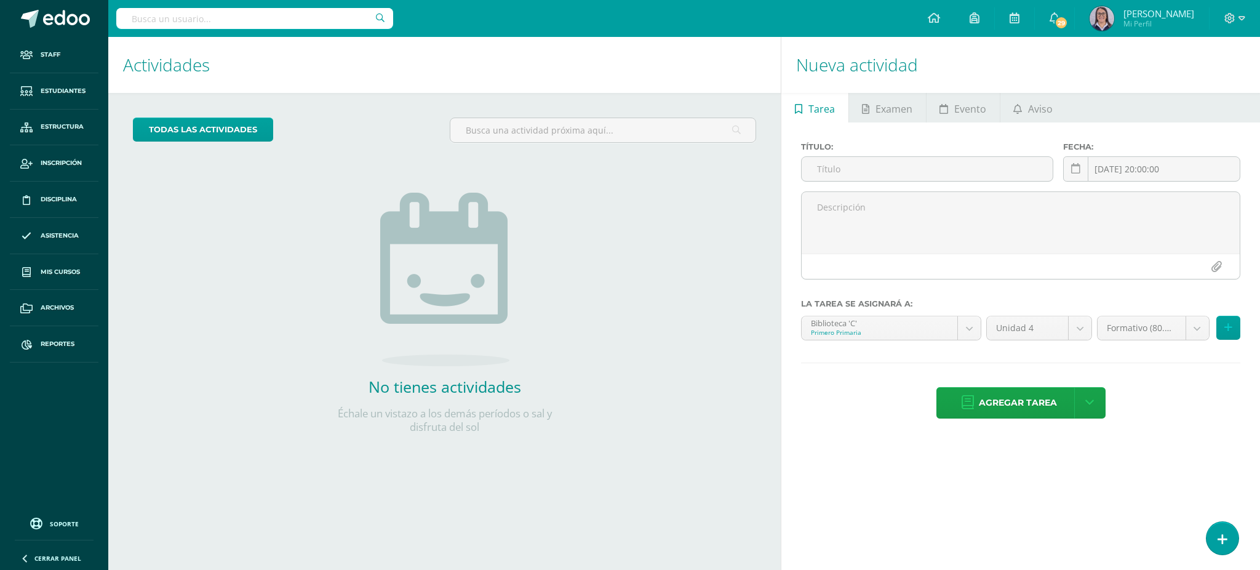
click at [190, 18] on input "text" at bounding box center [254, 18] width 277 height 21
type input "[PERSON_NAME]"
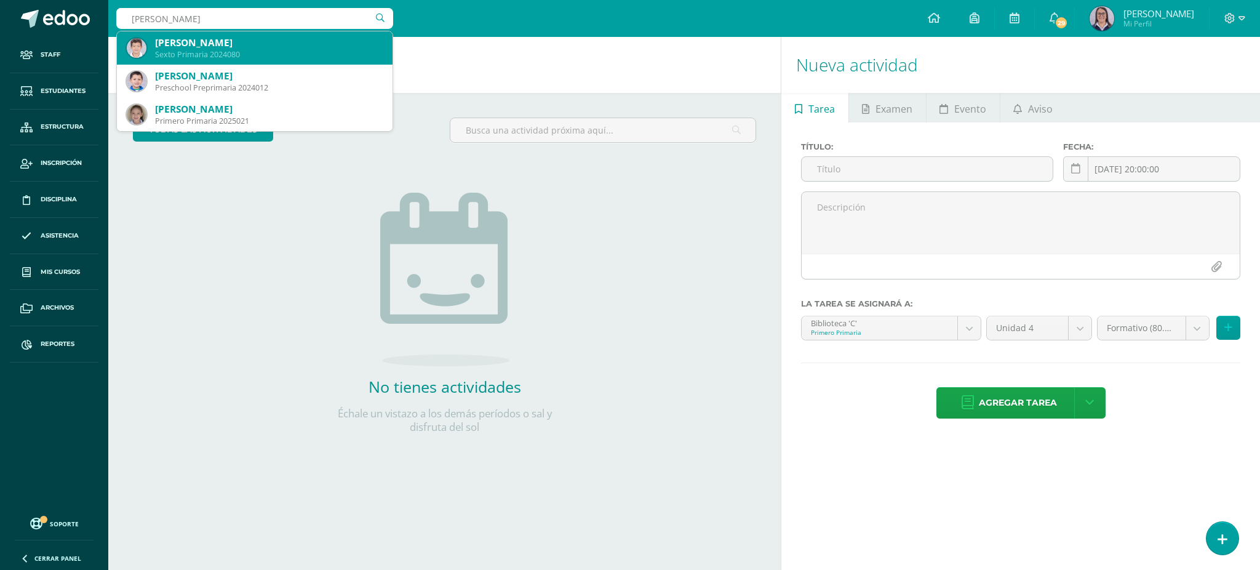
click at [138, 52] on img at bounding box center [137, 48] width 20 height 20
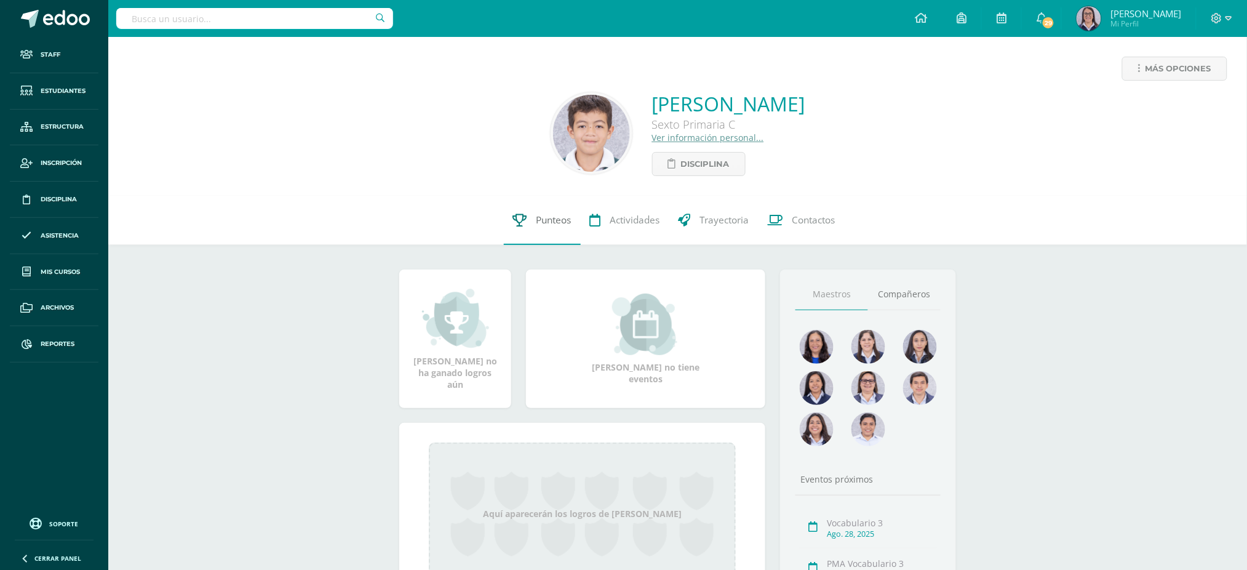
click at [548, 219] on span "Punteos" at bounding box center [554, 220] width 35 height 13
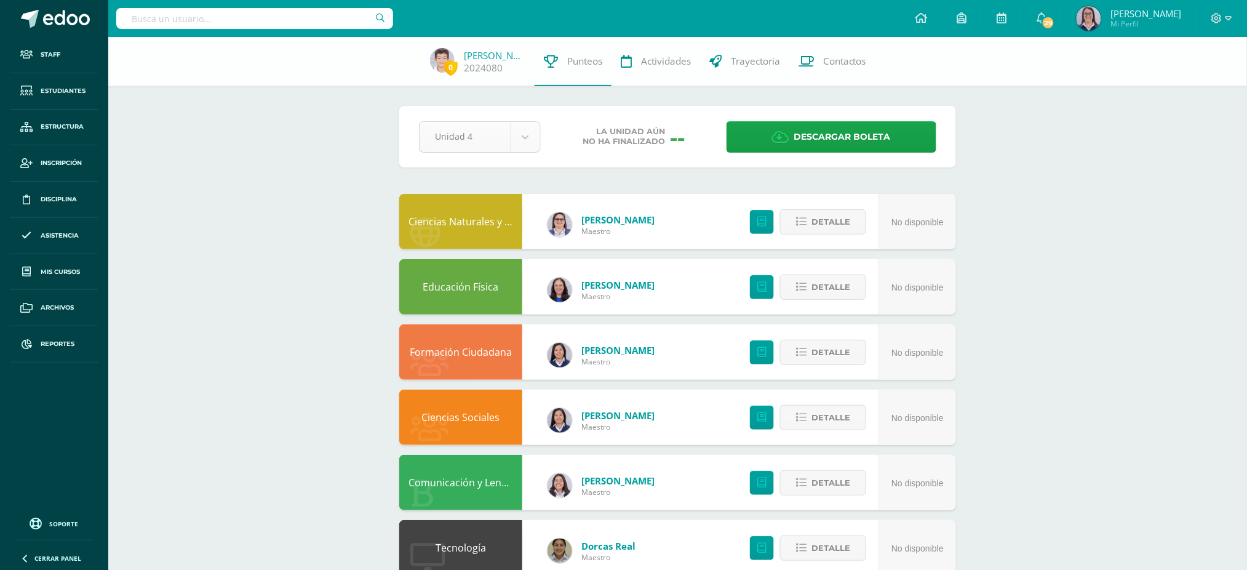
click at [525, 135] on body "Staff Estudiantes Estructura Inscripción Disciplina Asistencia Mis cursos Archi…" at bounding box center [623, 561] width 1247 height 1122
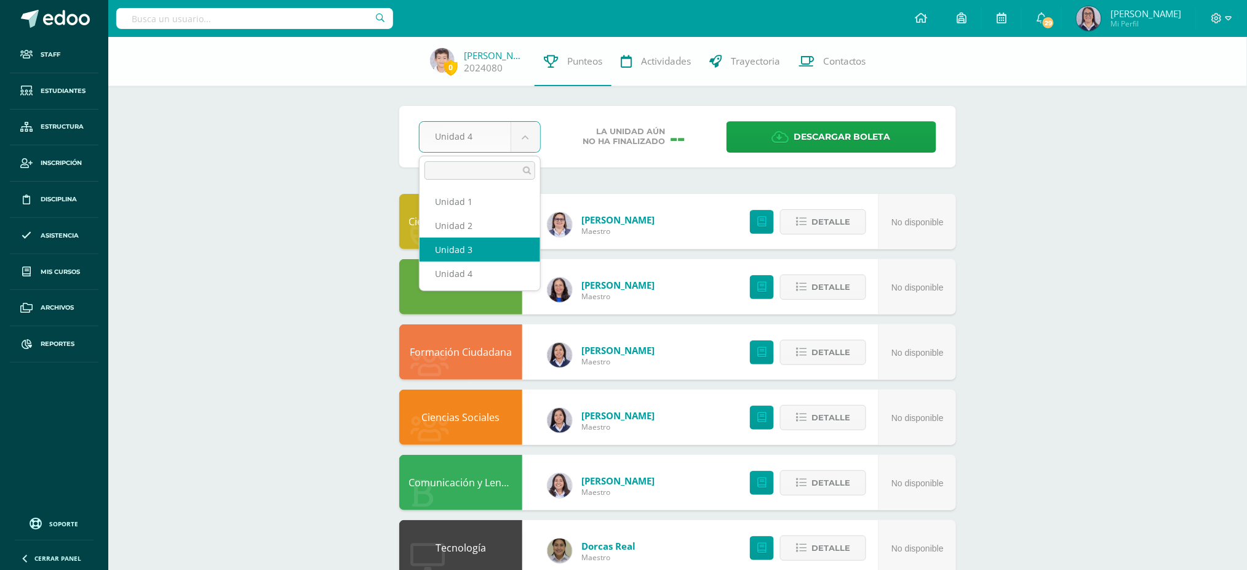
select select "Unidad 3"
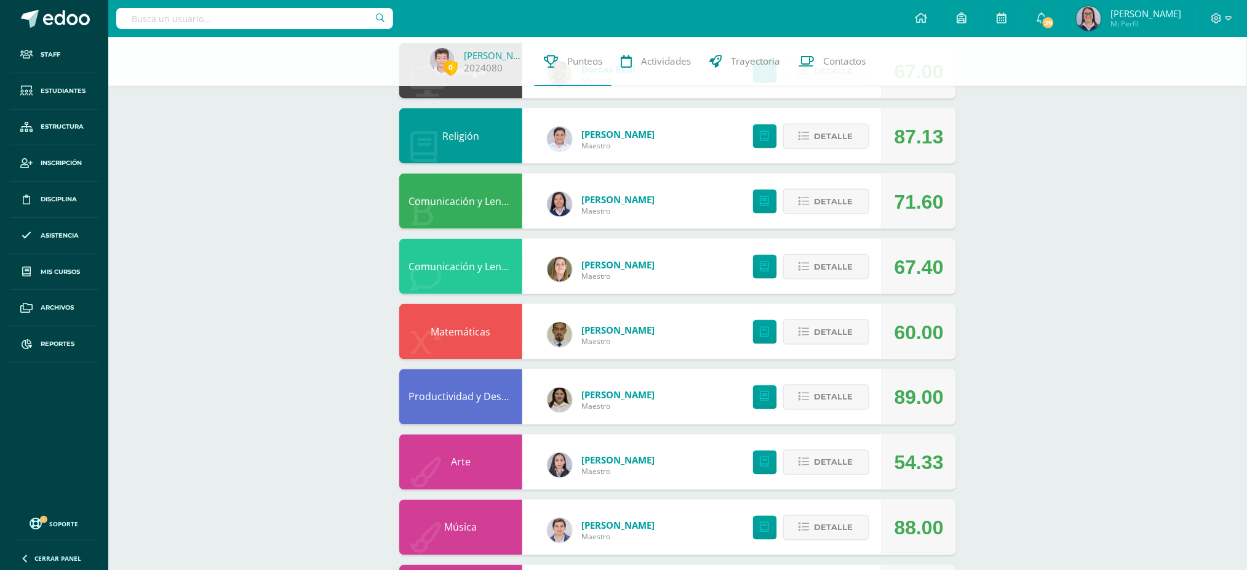
scroll to position [492, 0]
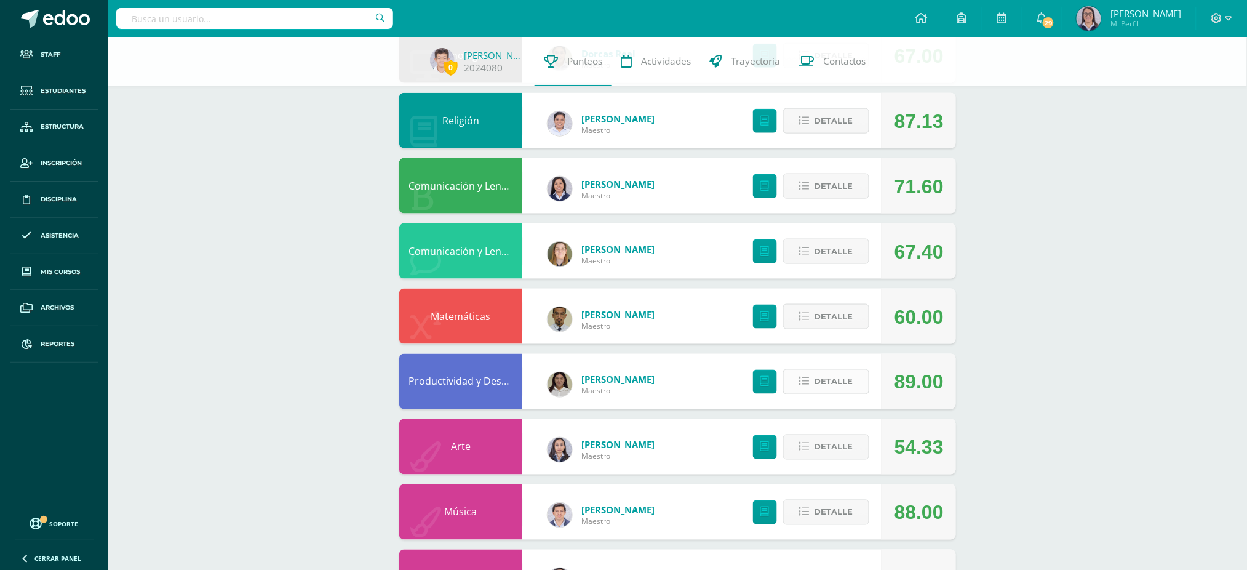
click at [833, 381] on span "Detalle" at bounding box center [834, 381] width 39 height 23
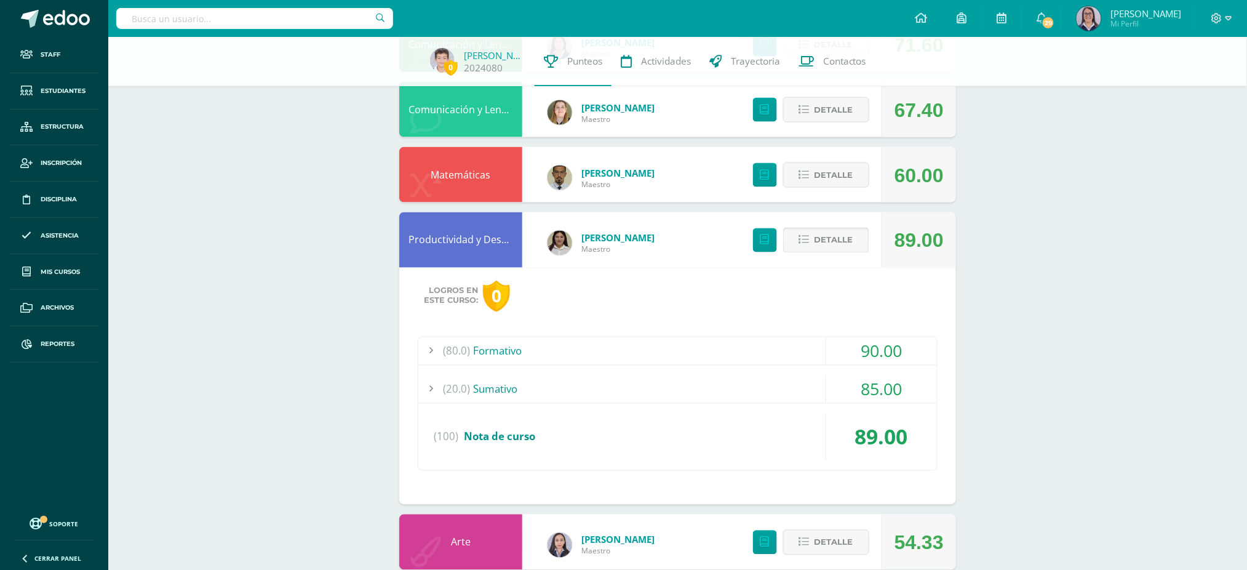
scroll to position [656, 0]
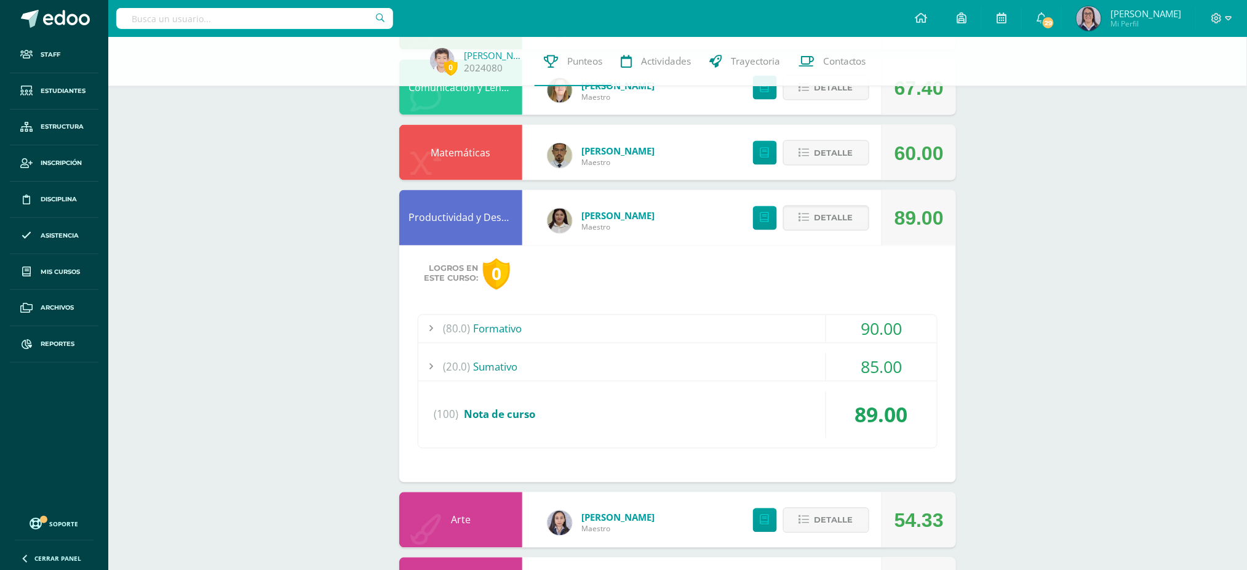
click at [756, 329] on div "(80.0) Formativo" at bounding box center [677, 329] width 519 height 28
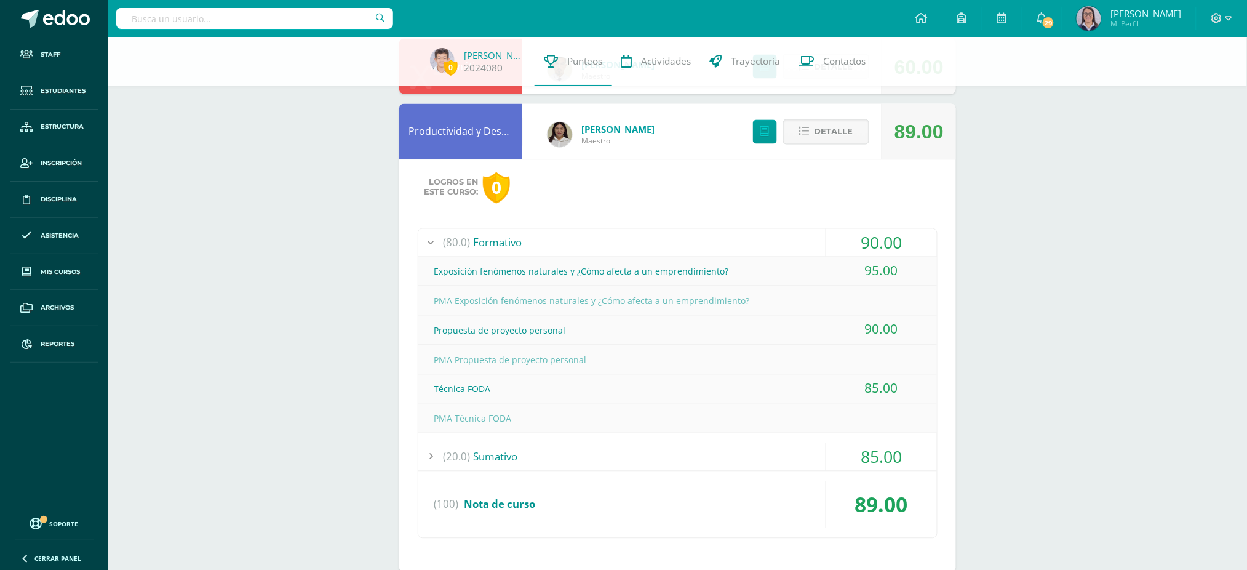
scroll to position [738, 0]
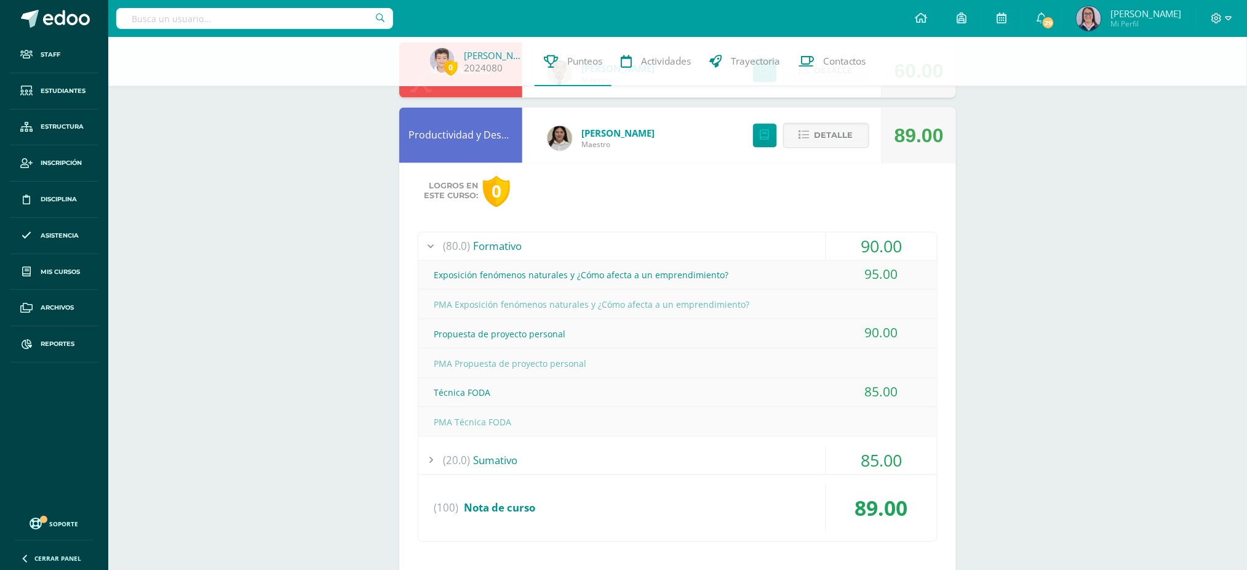
click at [755, 460] on div "(20.0) [GEOGRAPHIC_DATA]" at bounding box center [677, 461] width 519 height 28
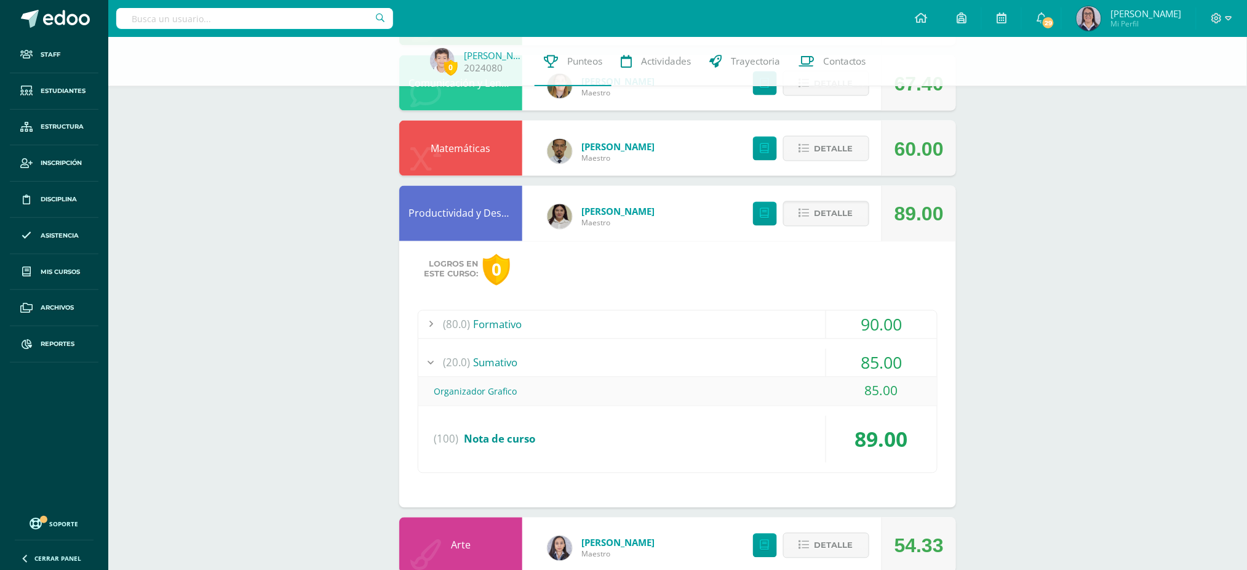
scroll to position [656, 0]
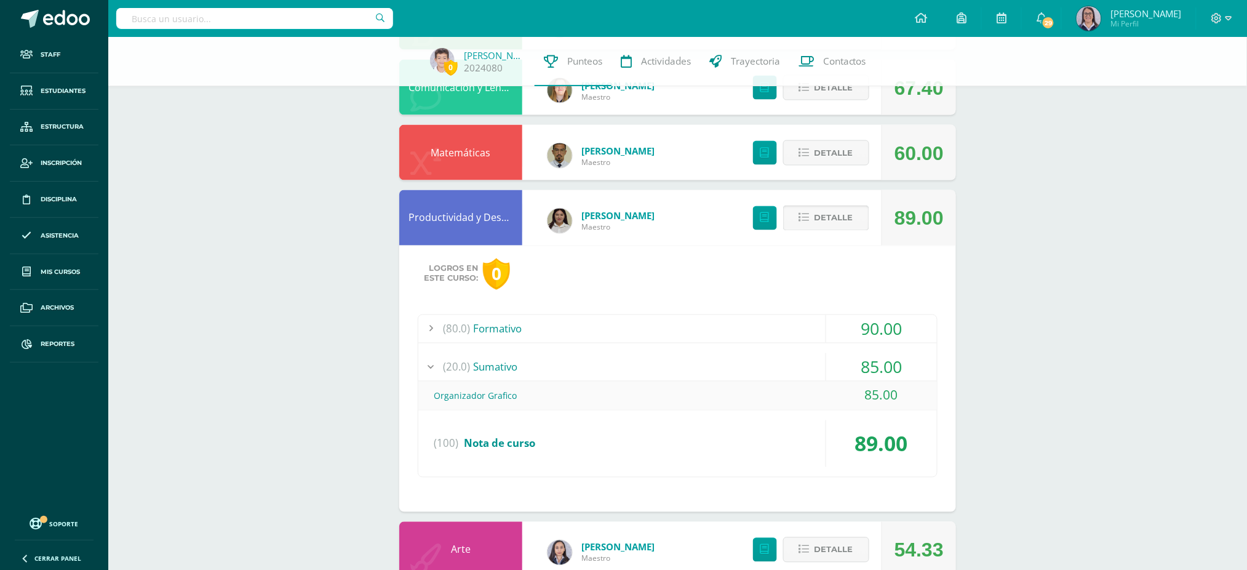
click at [839, 213] on span "Detalle" at bounding box center [834, 218] width 39 height 23
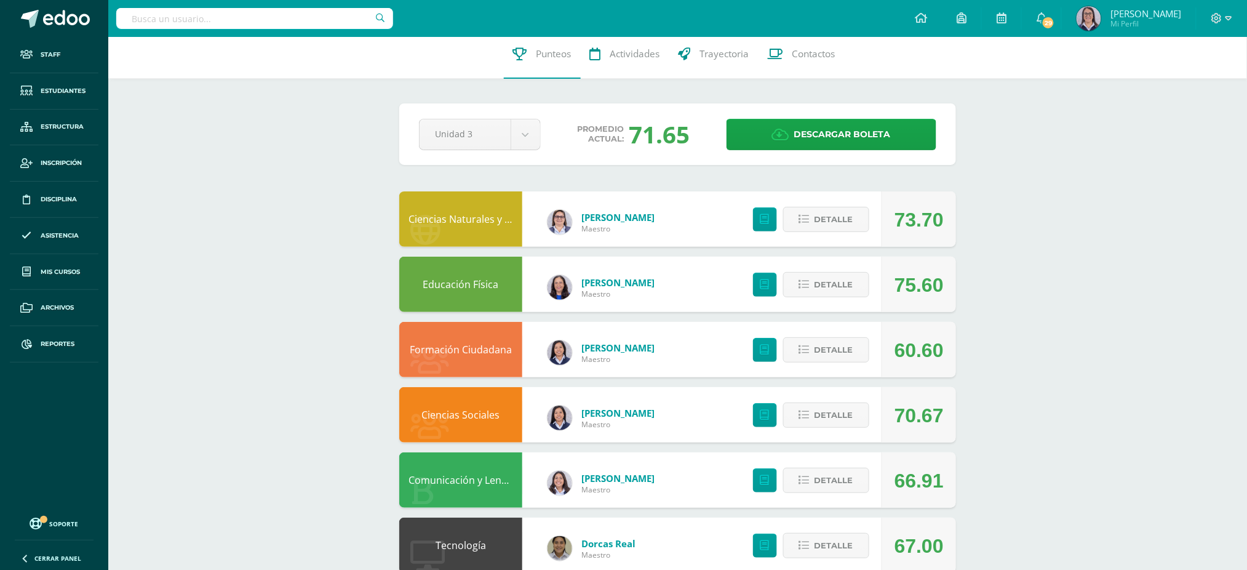
scroll to position [0, 0]
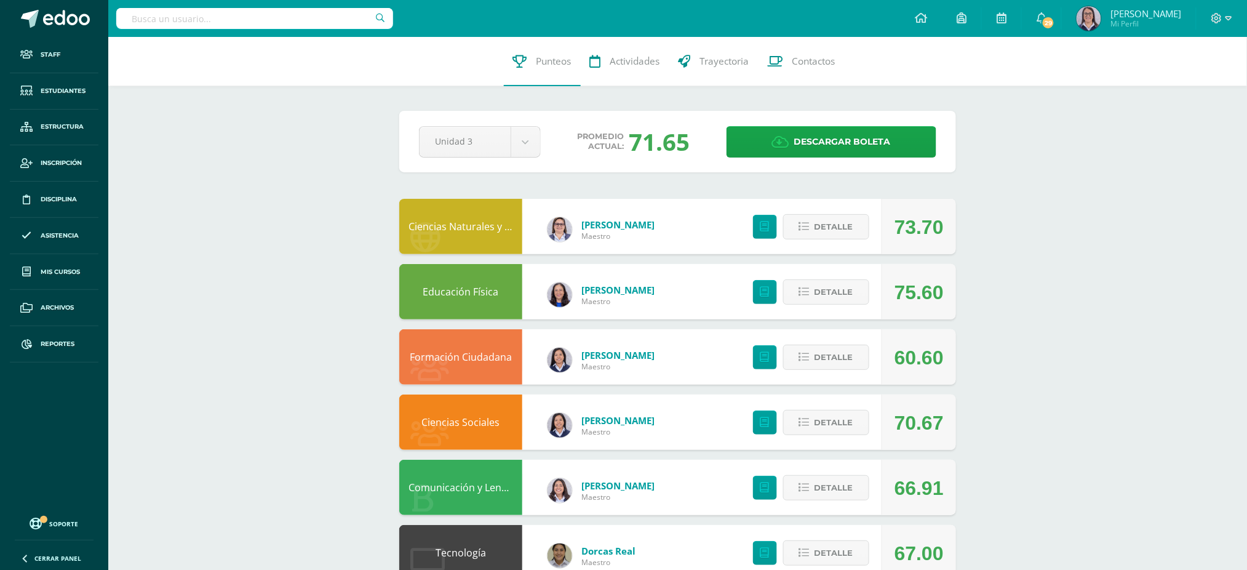
click at [296, 15] on input "text" at bounding box center [254, 18] width 277 height 21
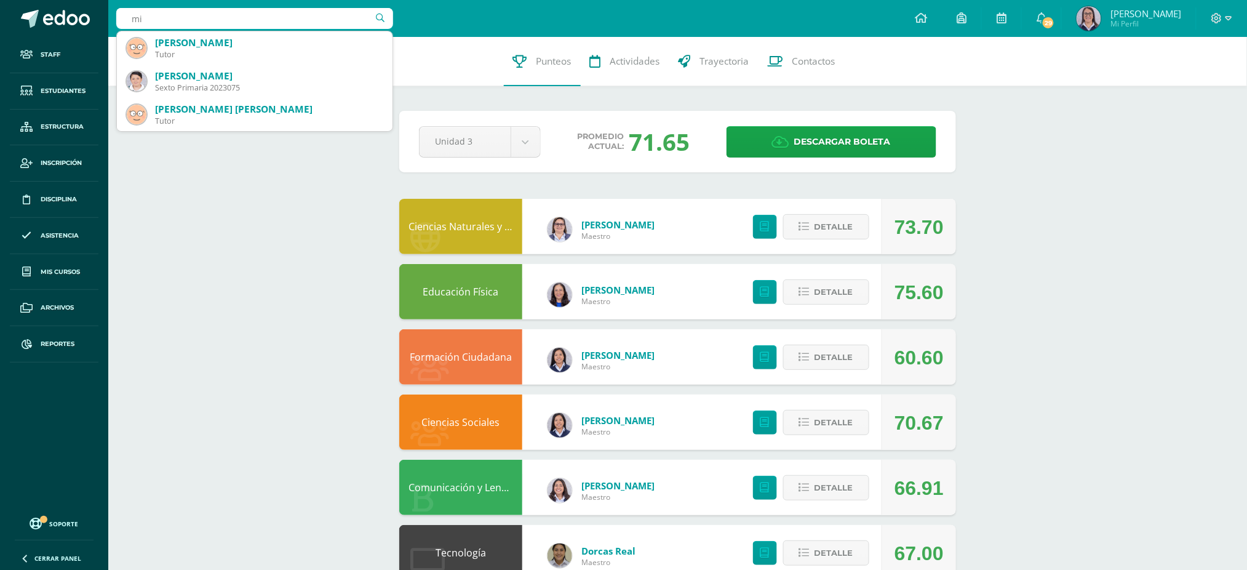
type input "m"
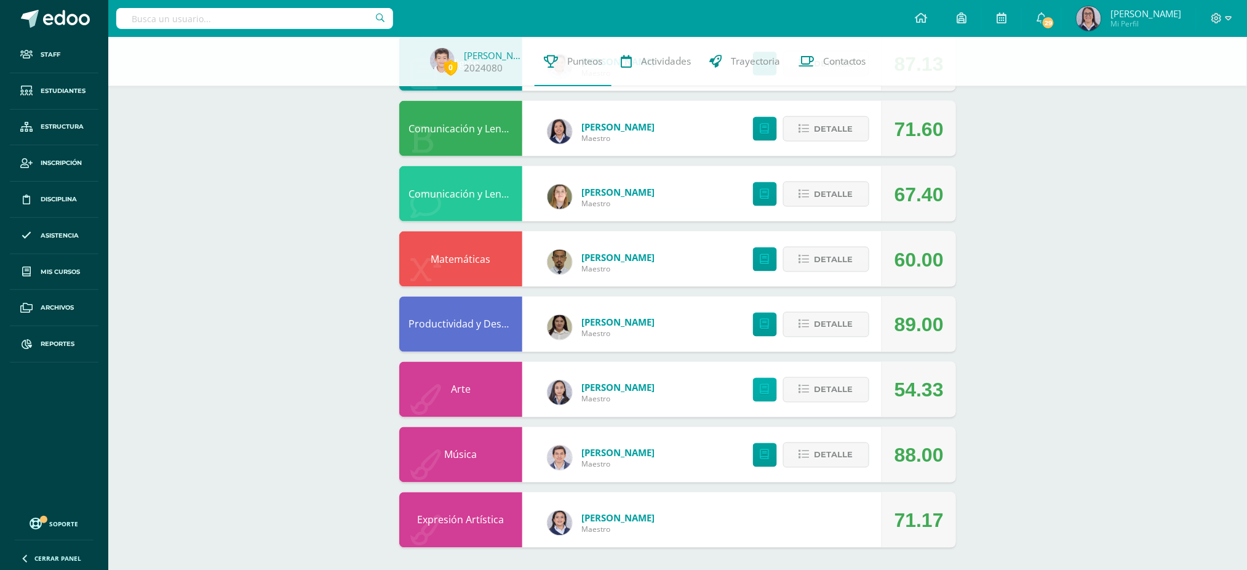
scroll to position [552, 0]
